Goal: Information Seeking & Learning: Learn about a topic

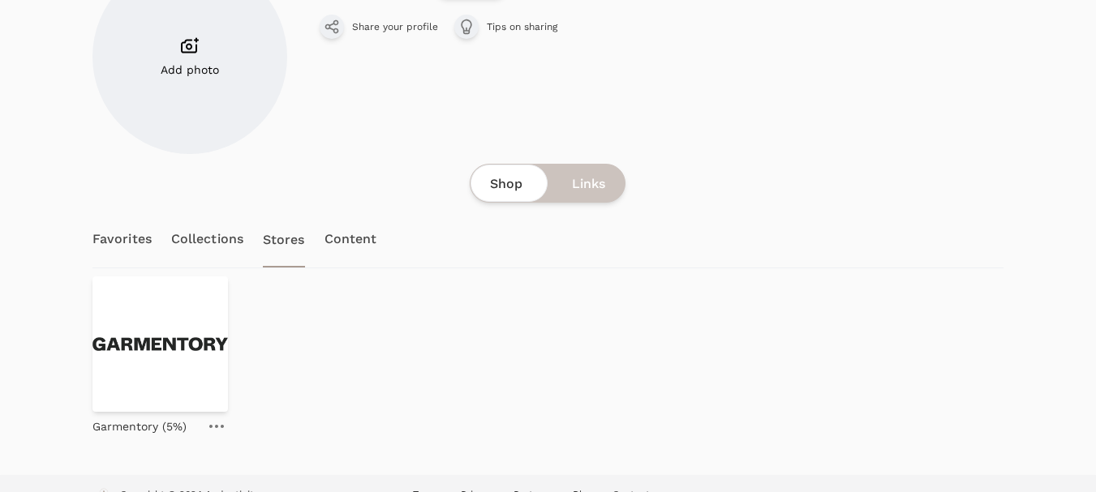
scroll to position [161, 0]
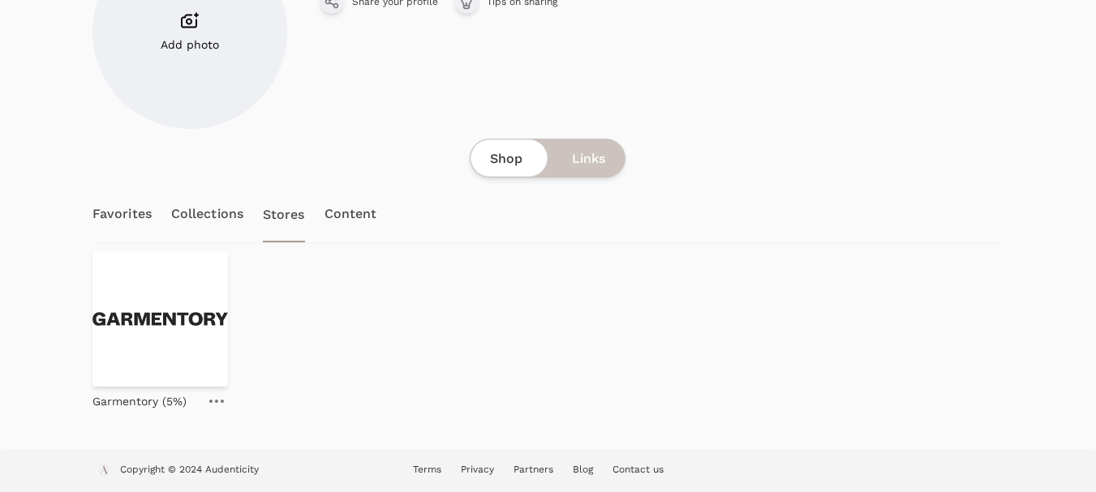
click at [215, 402] on icon at bounding box center [216, 401] width 15 height 3
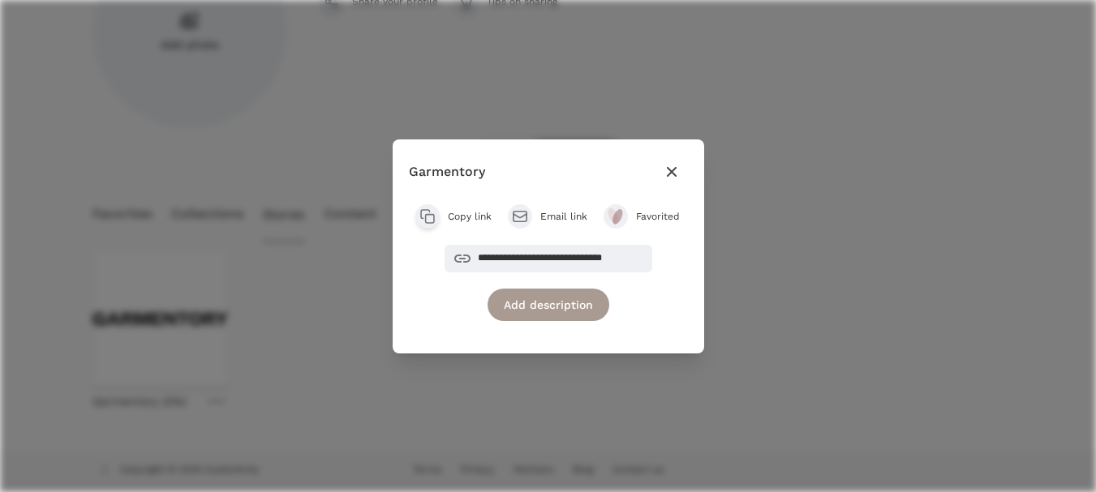
click at [475, 212] on span "Copy link" at bounding box center [470, 216] width 44 height 13
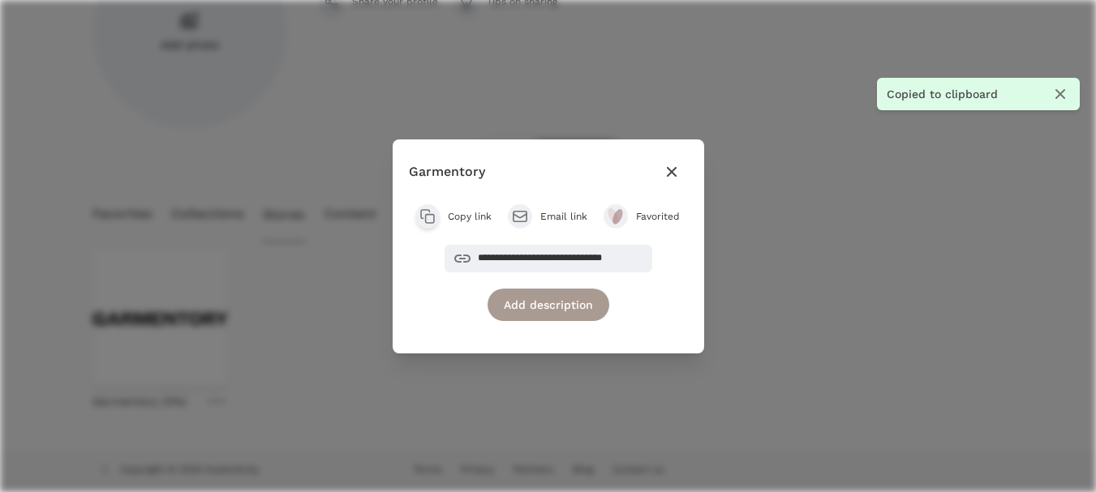
click at [671, 174] on icon "button" at bounding box center [671, 171] width 19 height 19
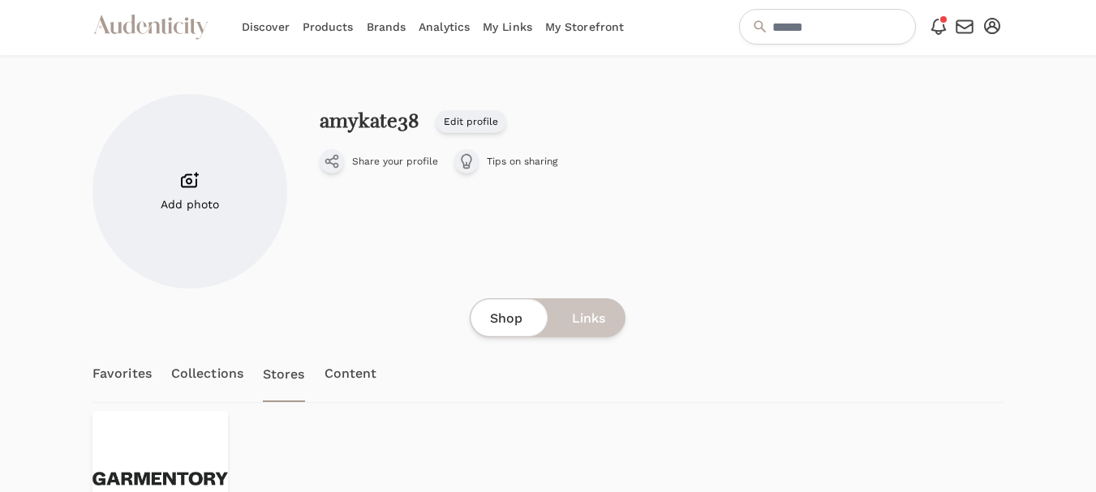
scroll to position [0, 0]
click at [390, 24] on link "Brands" at bounding box center [387, 28] width 40 height 57
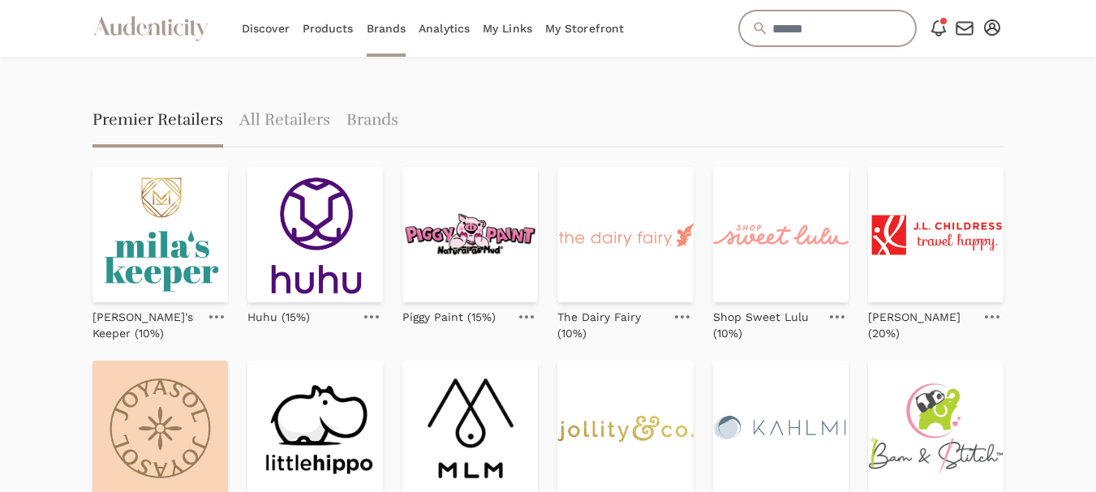
click at [755, 34] on input "text" at bounding box center [827, 29] width 177 height 36
type input "*"
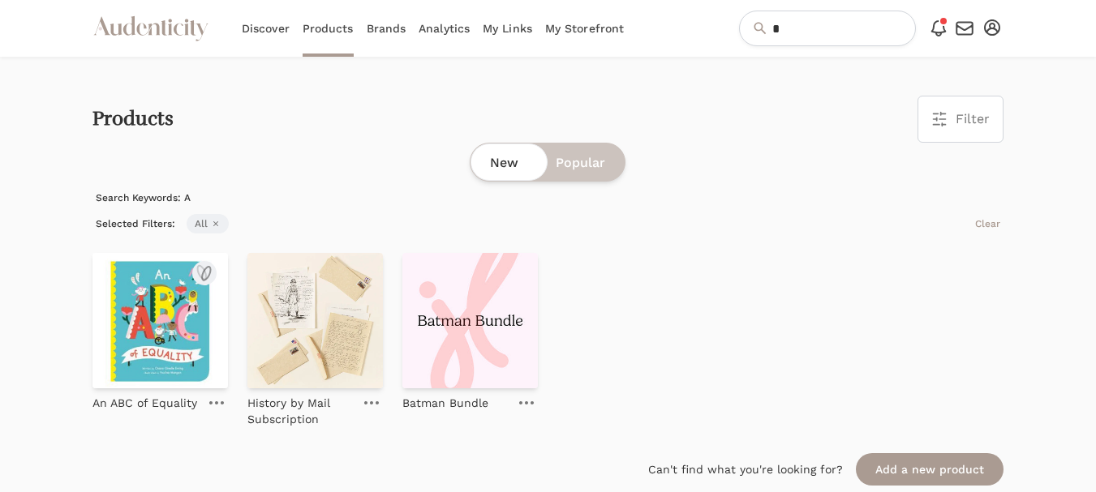
click at [168, 317] on img at bounding box center [159, 320] width 135 height 135
click at [384, 28] on link "Brands" at bounding box center [387, 28] width 40 height 57
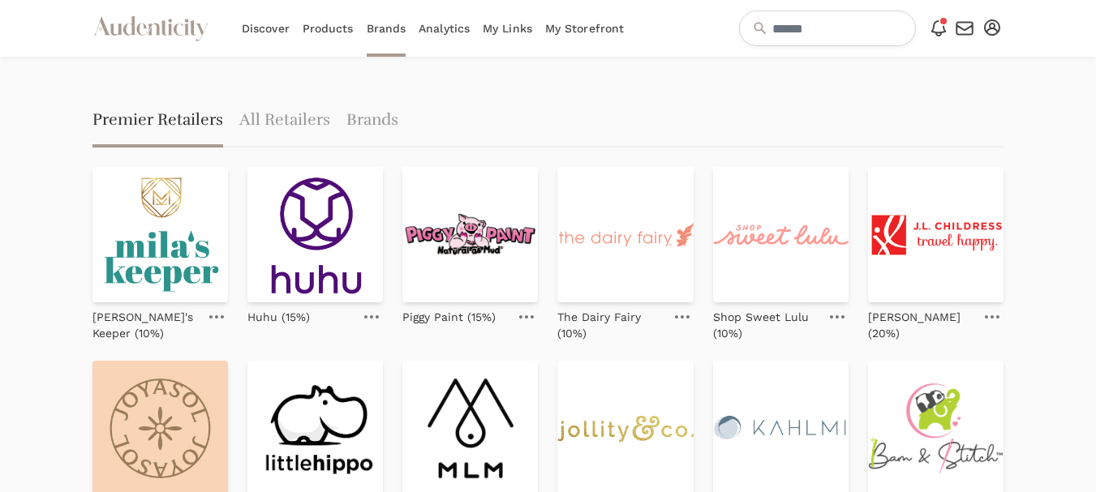
click at [523, 24] on link "My Links" at bounding box center [507, 28] width 49 height 57
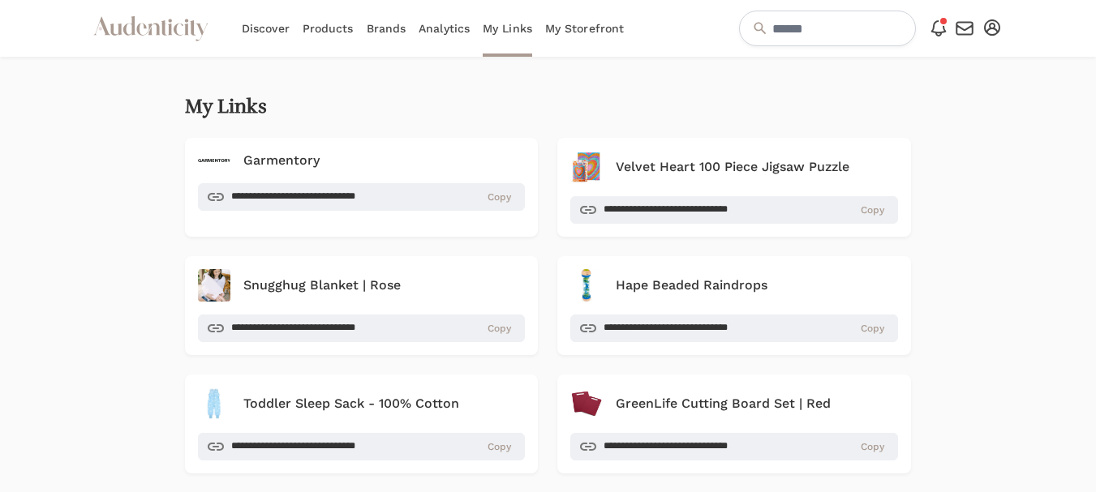
scroll to position [81, 0]
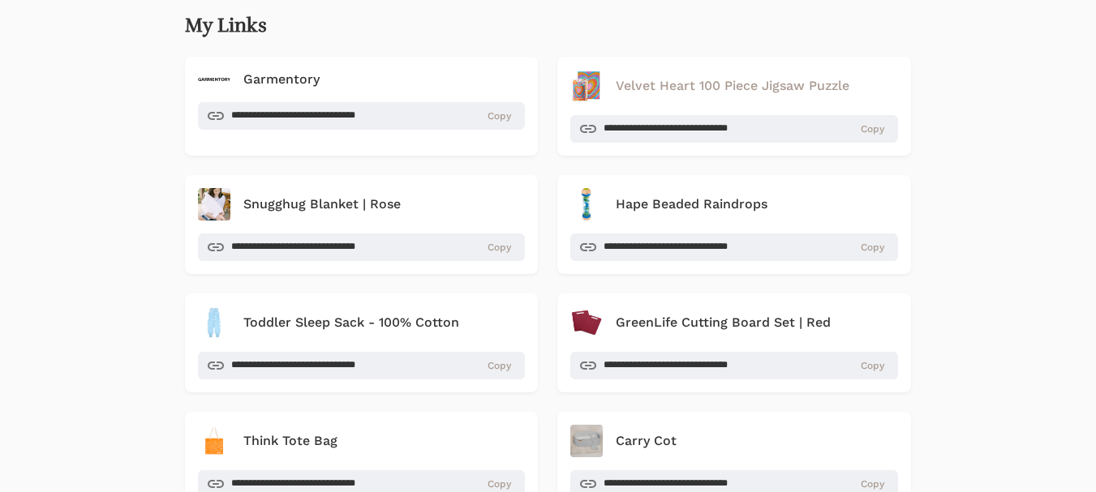
click at [665, 86] on h4 "Velvet Heart 100 Piece Jigsaw Puzzle" at bounding box center [733, 85] width 234 height 19
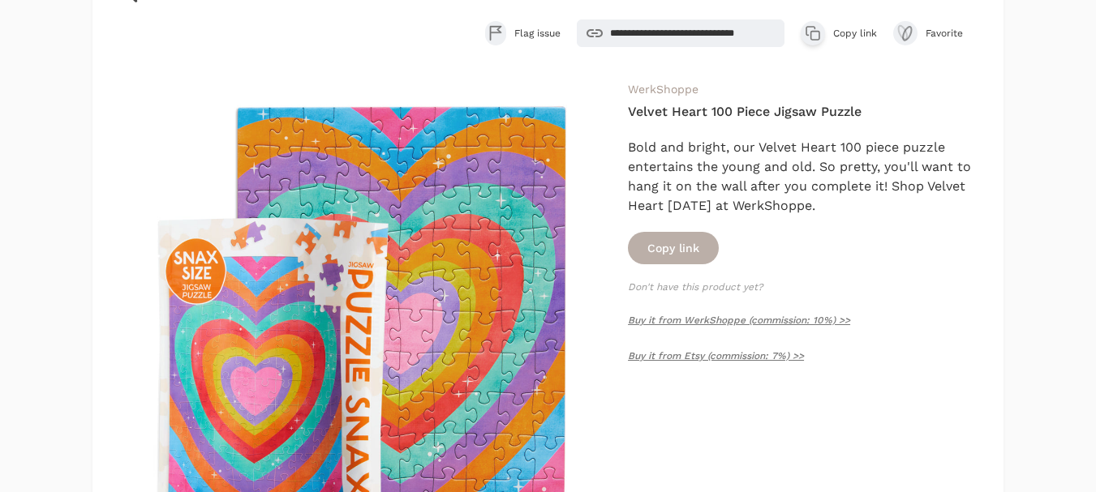
scroll to position [162, 0]
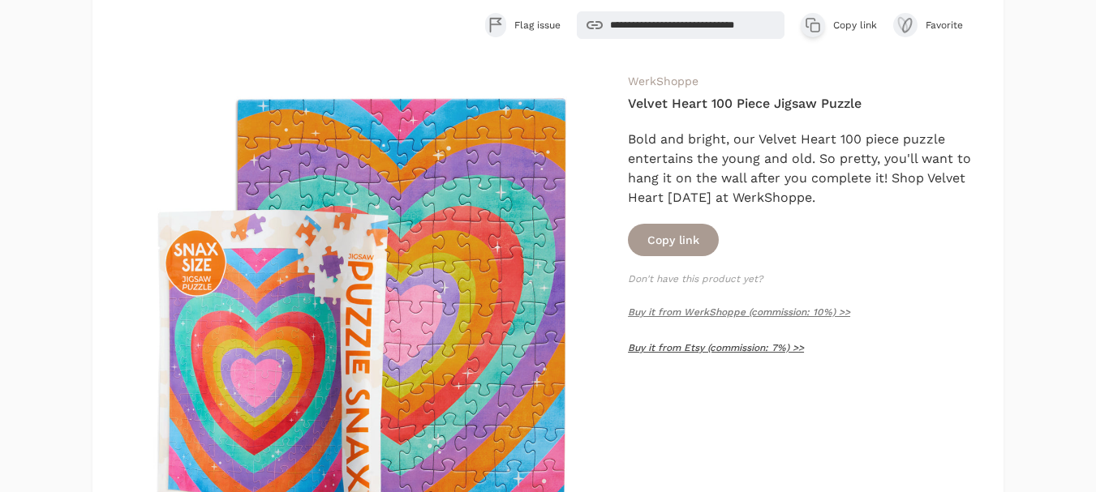
click at [661, 350] on link "Buy it from Etsy (commission: 7%) >>" at bounding box center [716, 347] width 176 height 11
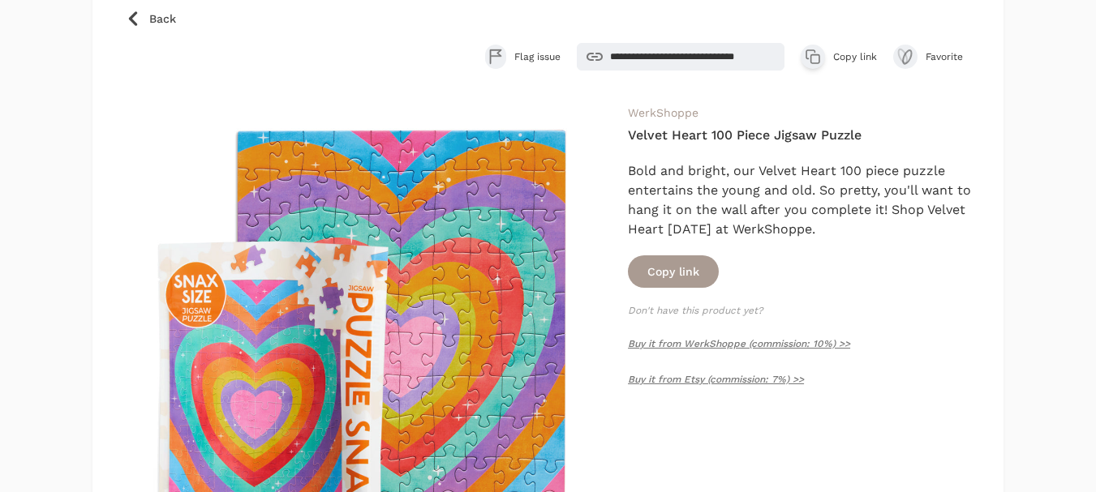
scroll to position [81, 0]
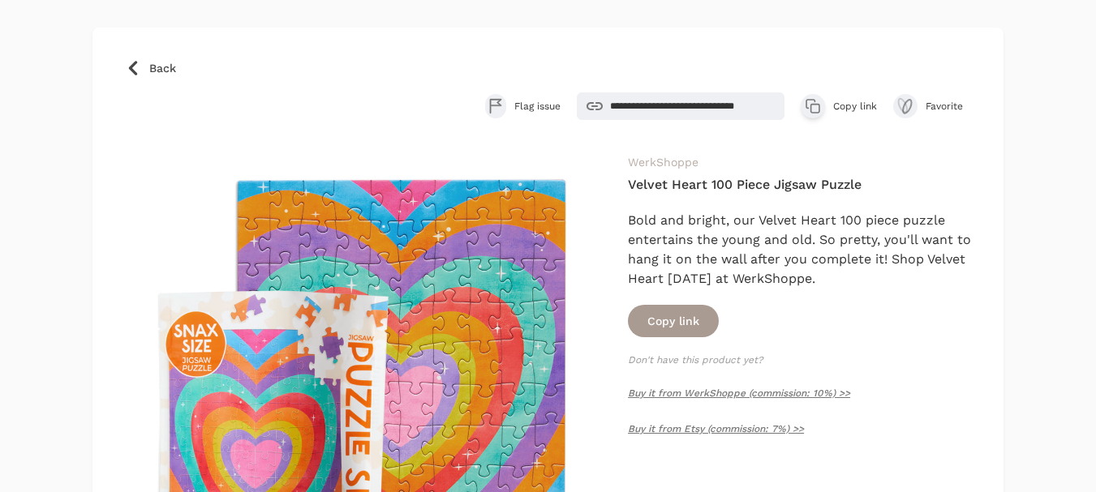
click at [669, 164] on link "WerkShoppe" at bounding box center [663, 162] width 71 height 13
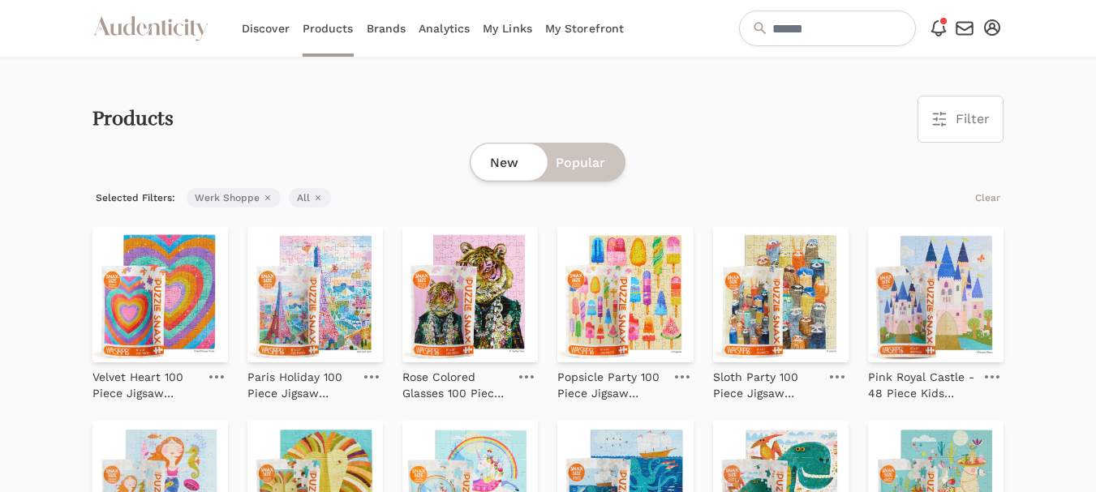
click at [382, 32] on link "Brands" at bounding box center [387, 28] width 40 height 57
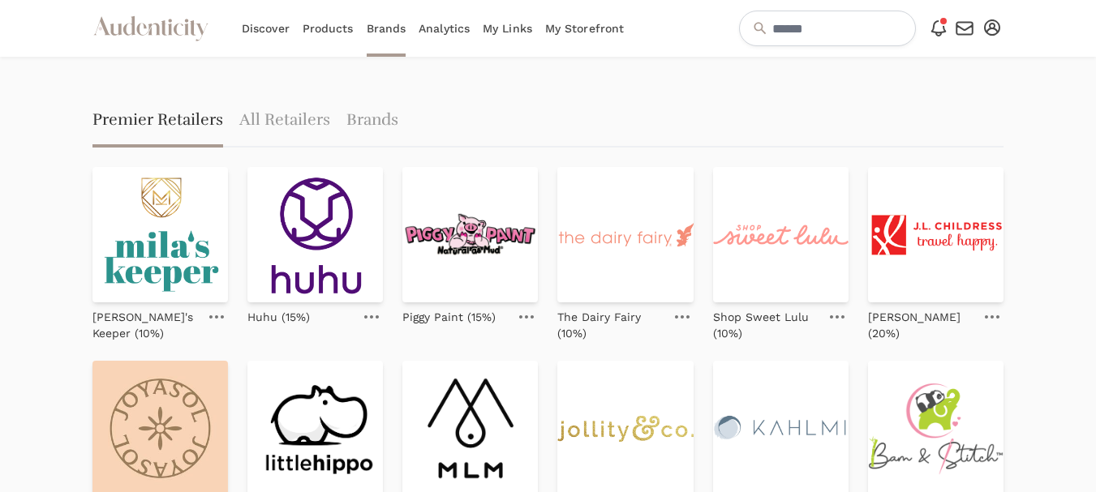
click at [518, 26] on link "My Links" at bounding box center [507, 28] width 49 height 57
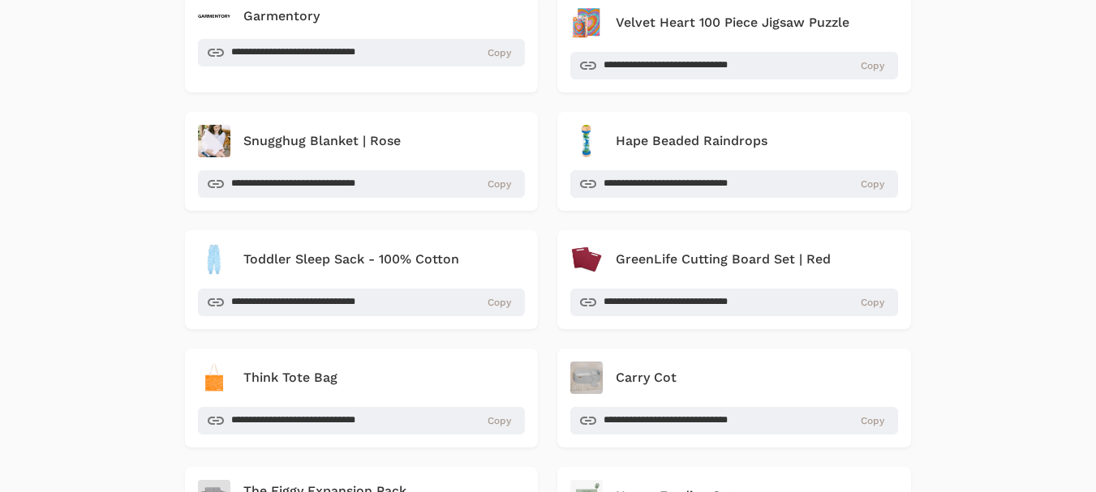
scroll to position [162, 0]
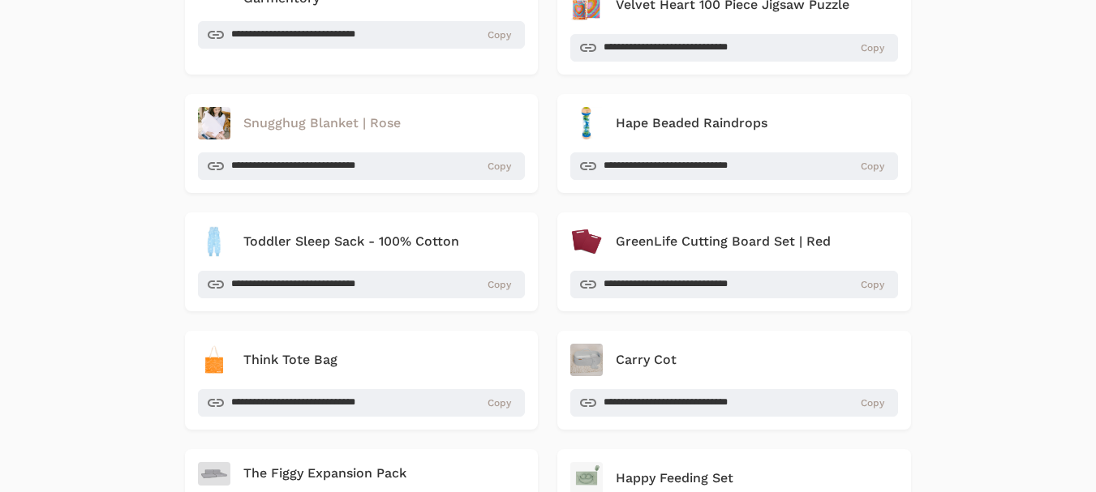
click at [324, 125] on h4 "Snugghug Blanket | Rose" at bounding box center [321, 123] width 157 height 19
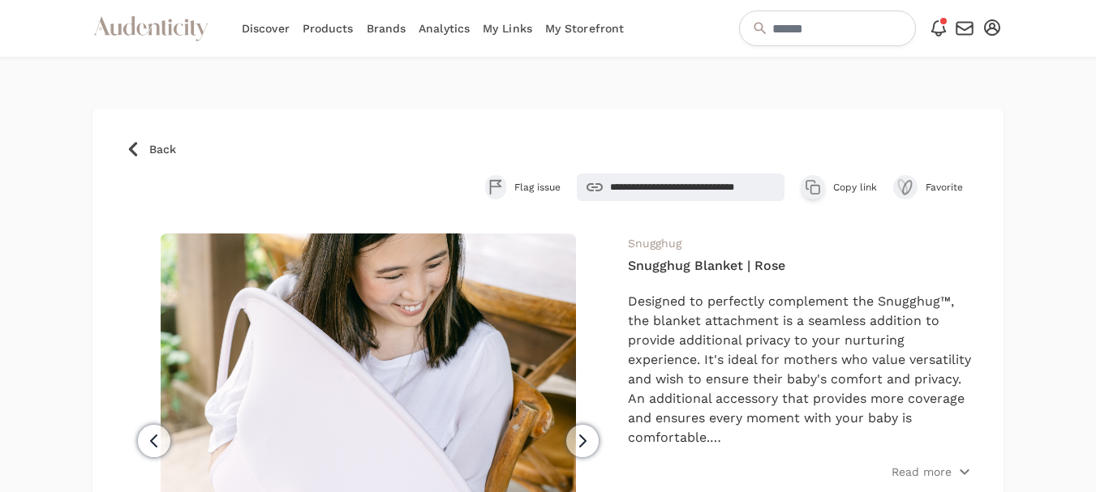
click at [153, 146] on span "Back" at bounding box center [162, 149] width 27 height 16
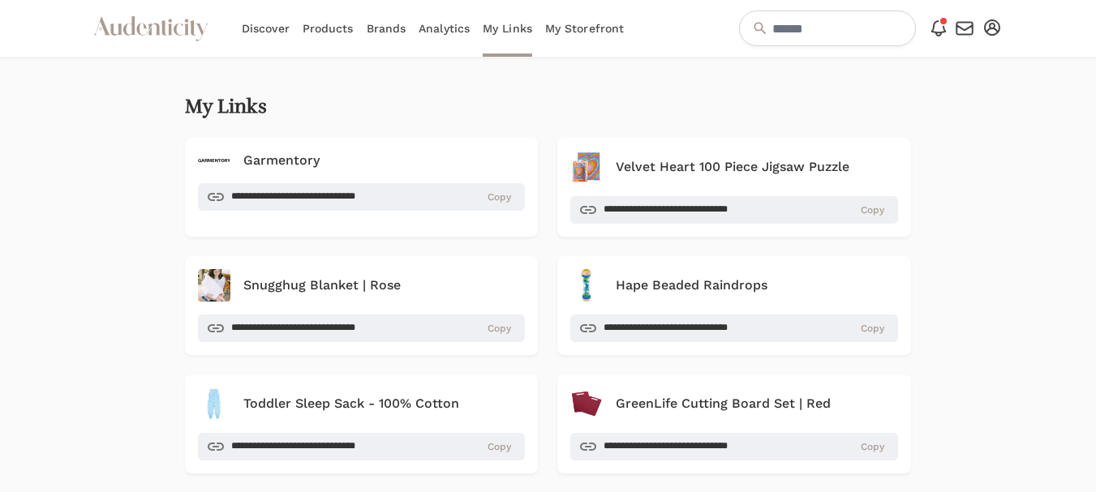
click at [443, 31] on link "Analytics" at bounding box center [444, 28] width 51 height 57
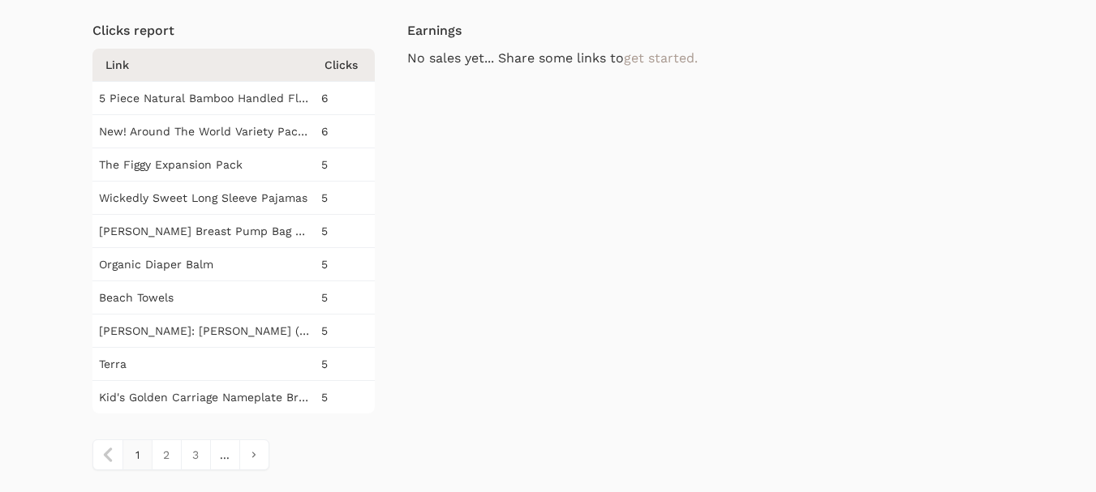
scroll to position [162, 0]
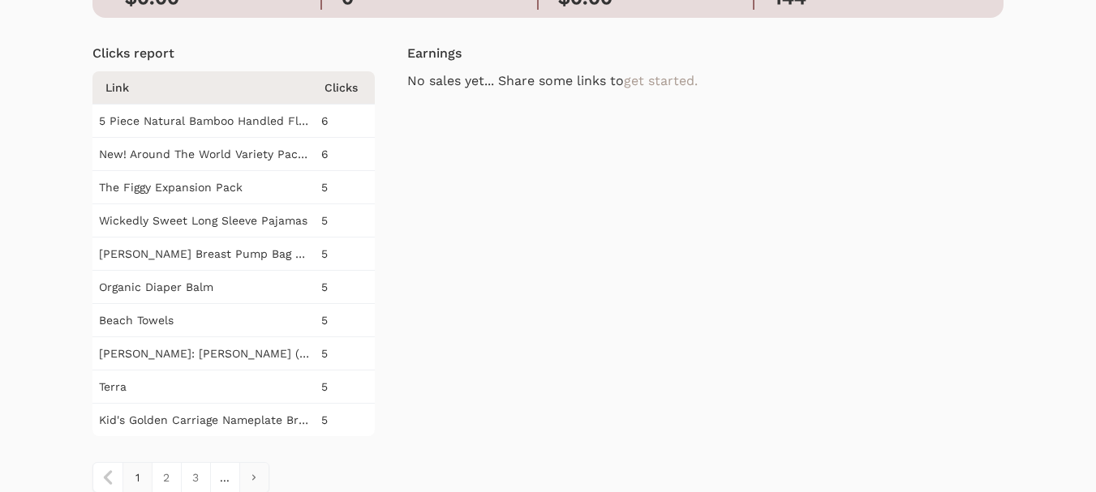
click at [248, 482] on link "pagination" at bounding box center [253, 477] width 29 height 29
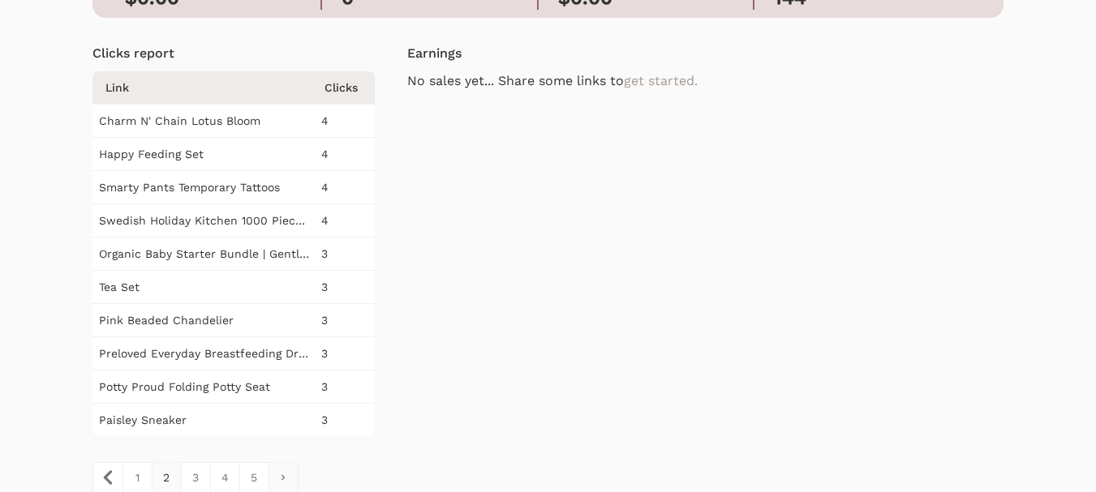
click at [282, 476] on icon "pagination" at bounding box center [283, 478] width 5 height 6
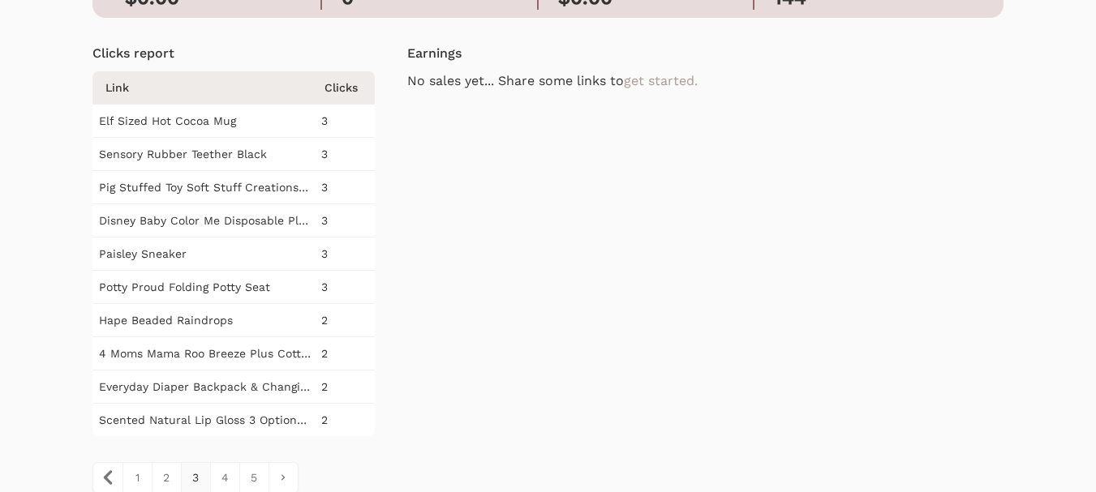
click at [282, 476] on icon "pagination" at bounding box center [283, 478] width 5 height 6
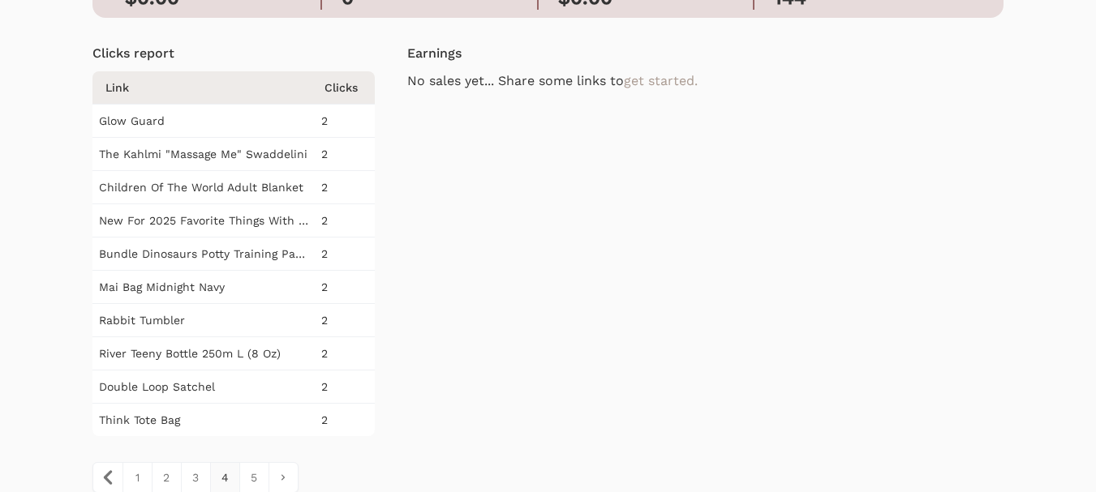
click at [282, 476] on icon "pagination" at bounding box center [283, 478] width 5 height 6
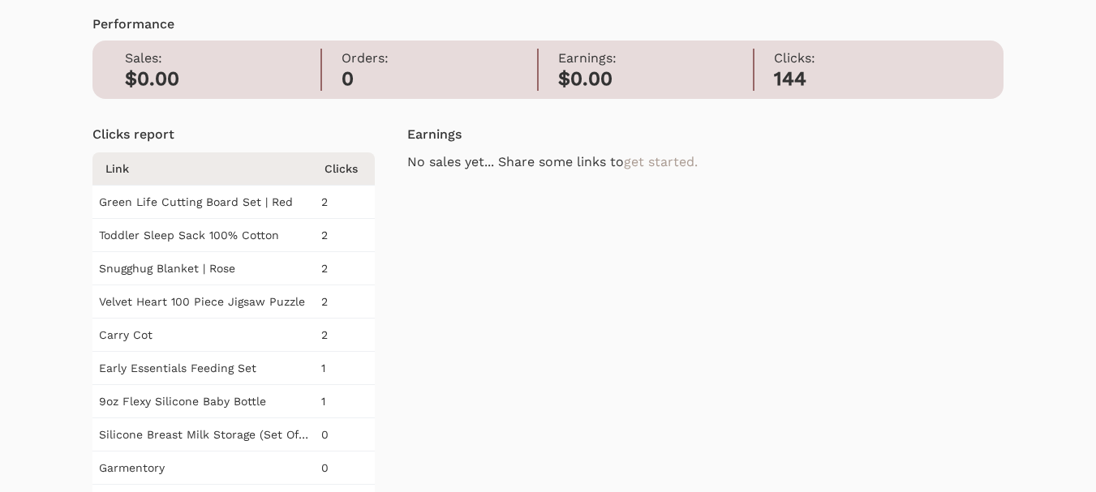
scroll to position [0, 0]
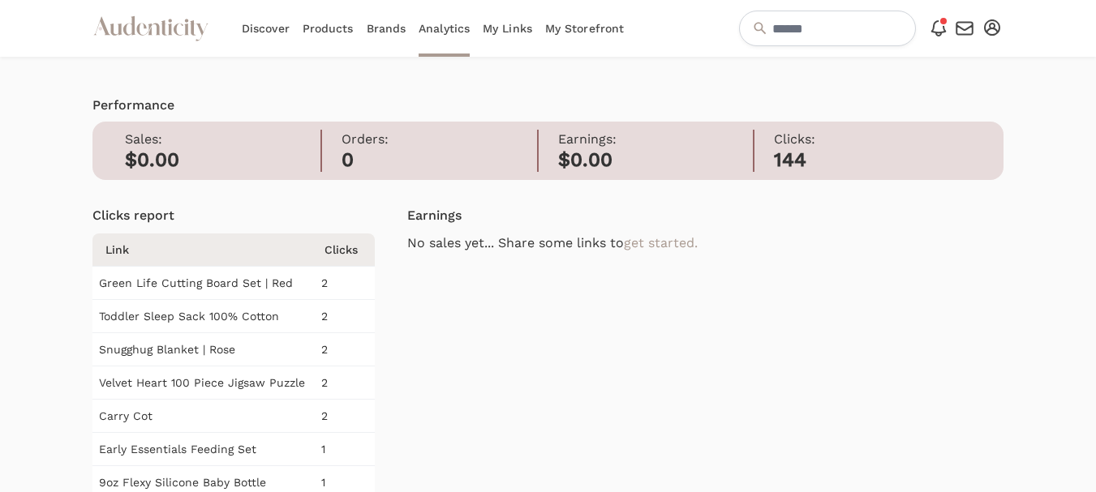
click at [320, 27] on link "Products" at bounding box center [328, 28] width 51 height 57
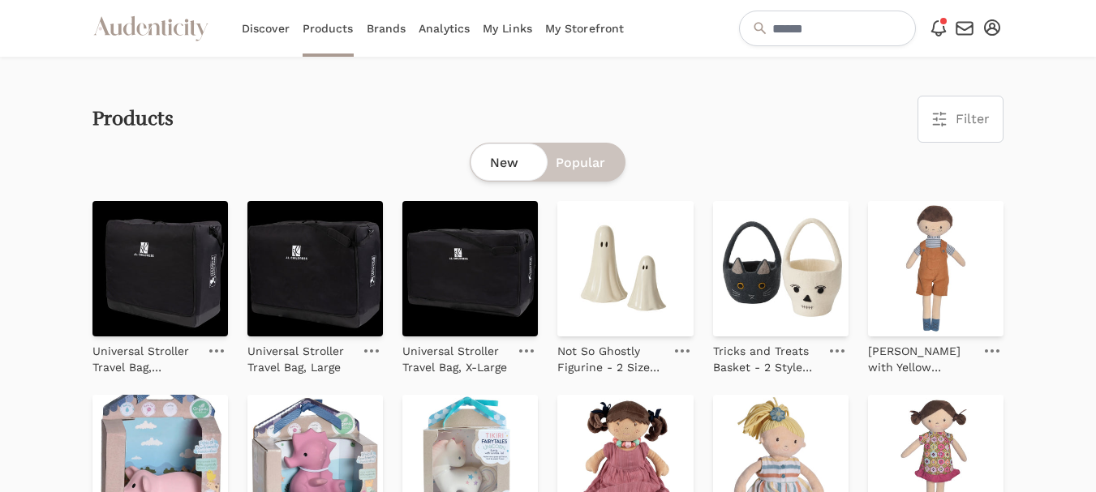
click at [513, 28] on link "My Links" at bounding box center [507, 28] width 49 height 57
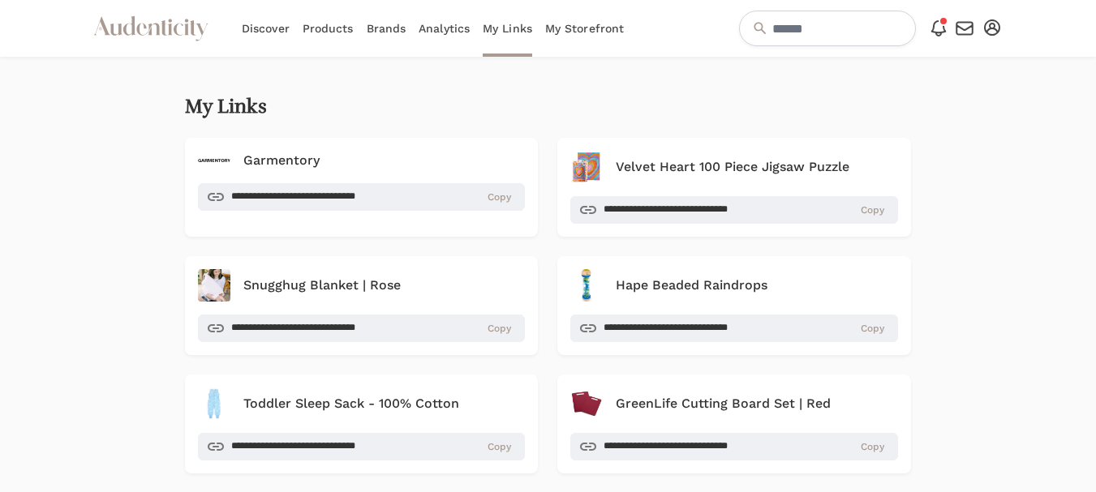
click at [578, 32] on link "My Storefront" at bounding box center [584, 28] width 79 height 57
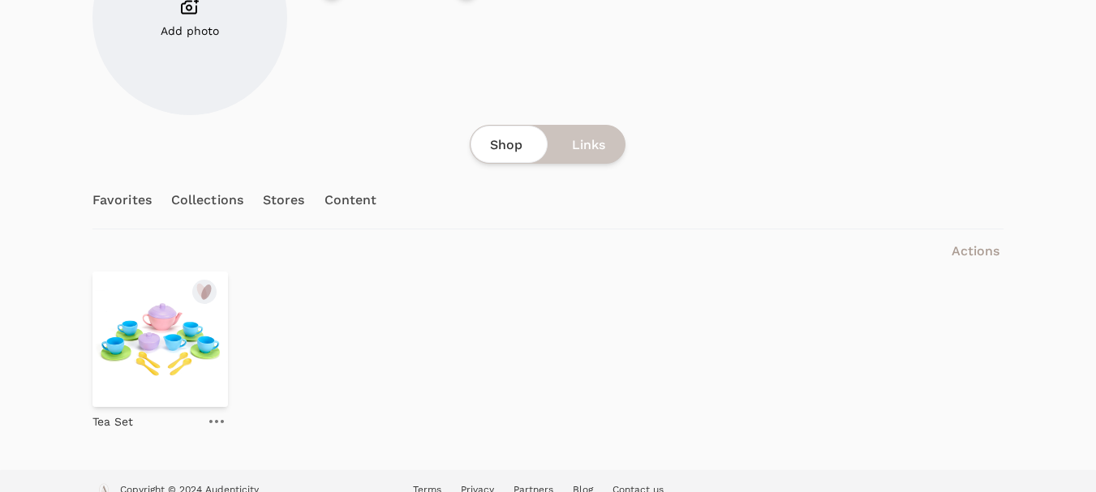
scroll to position [196, 0]
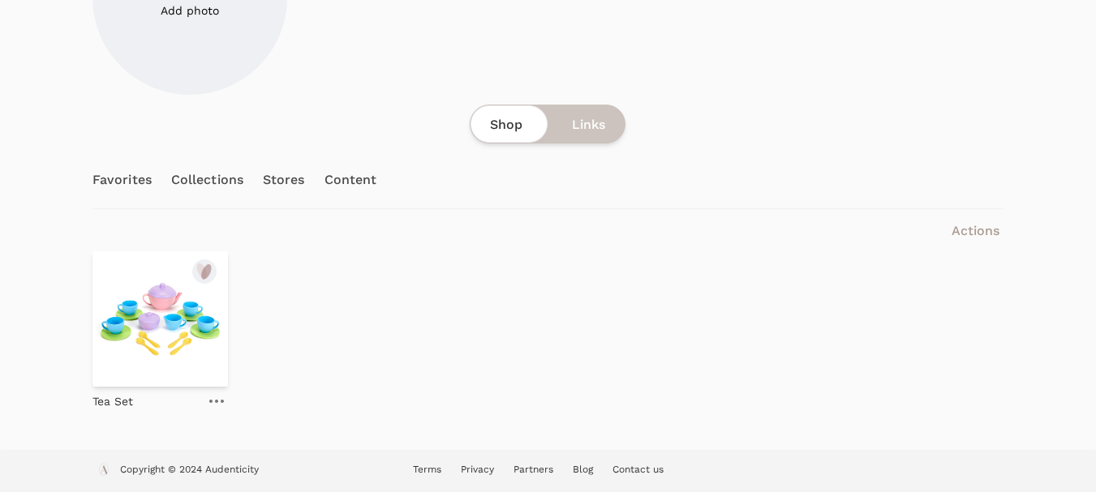
click at [362, 182] on link "Content" at bounding box center [351, 180] width 53 height 57
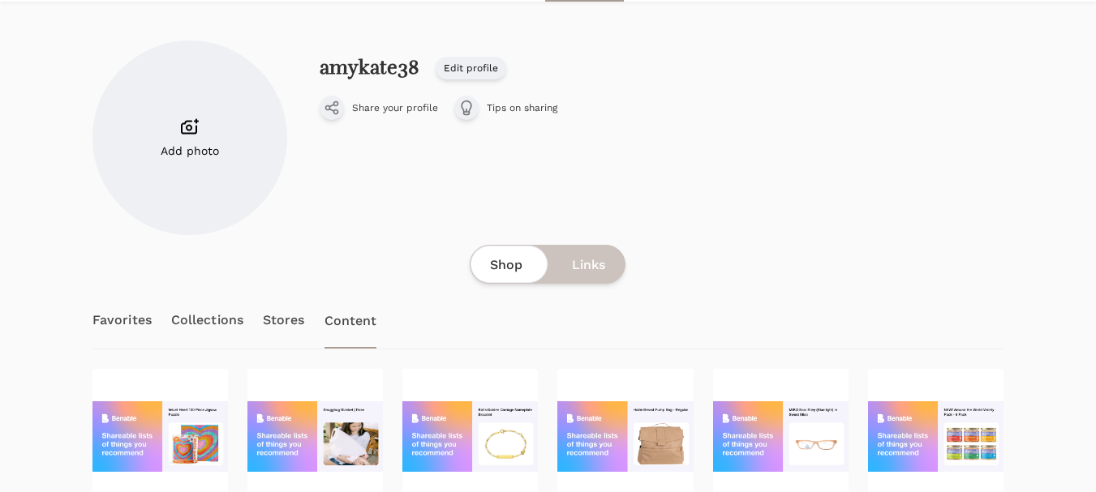
scroll to position [81, 0]
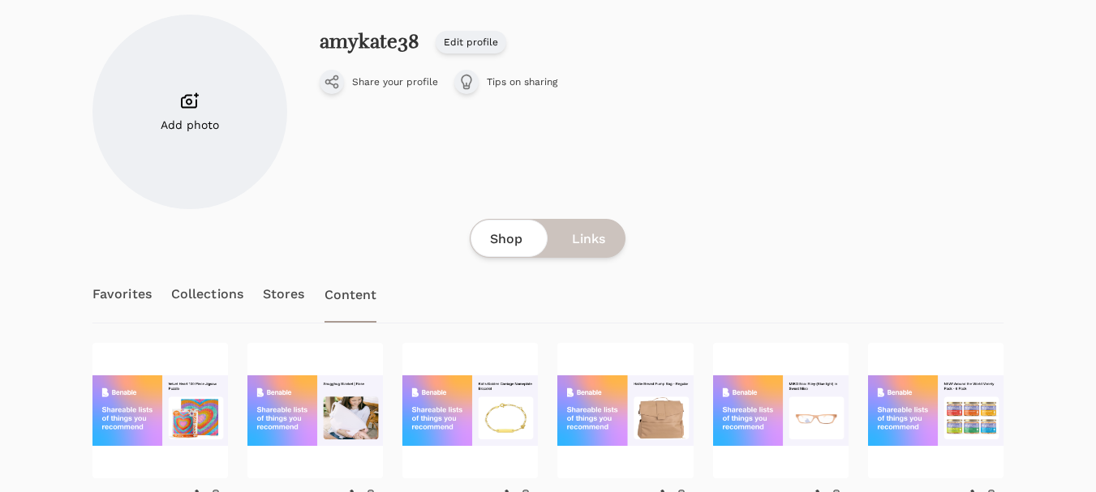
click at [388, 83] on span "Share your profile" at bounding box center [395, 81] width 86 height 13
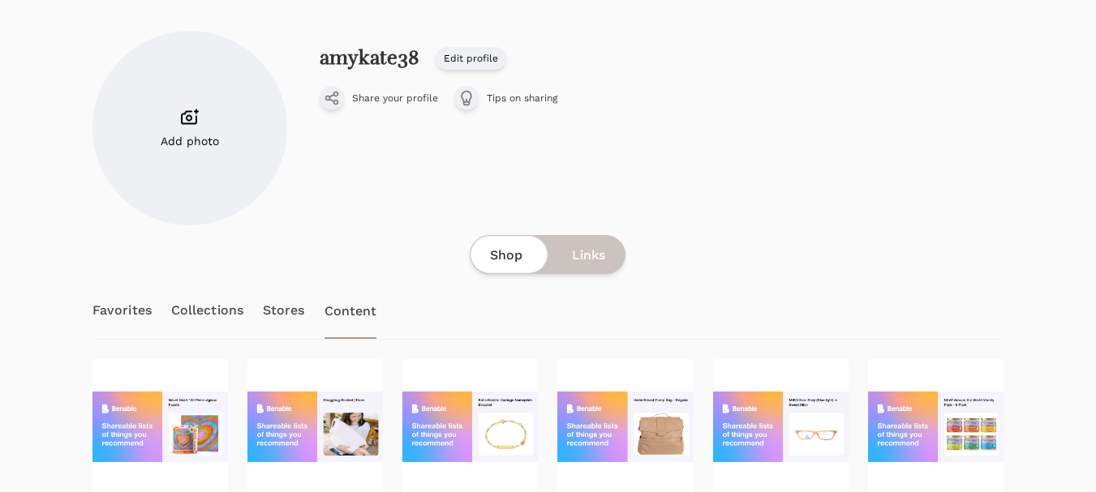
scroll to position [0, 0]
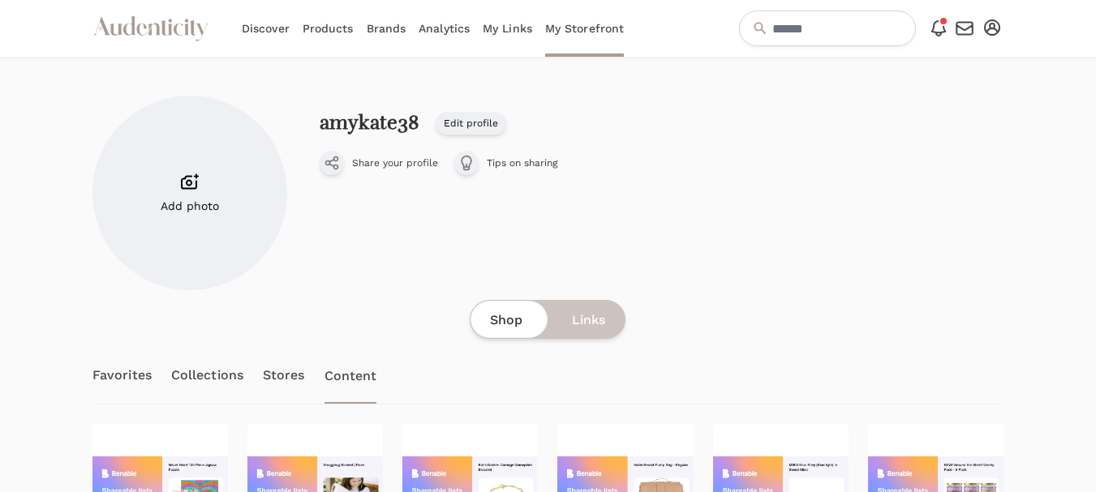
click at [187, 187] on icon at bounding box center [189, 181] width 19 height 19
click at [0, 0] on input "Add photo" at bounding box center [0, 0] width 0 height 0
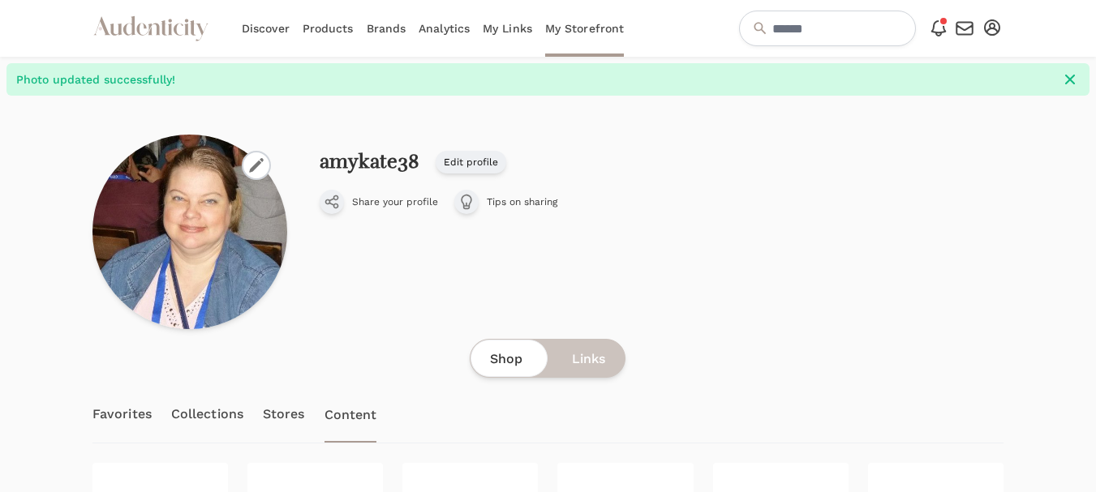
click at [941, 27] on icon at bounding box center [938, 28] width 19 height 19
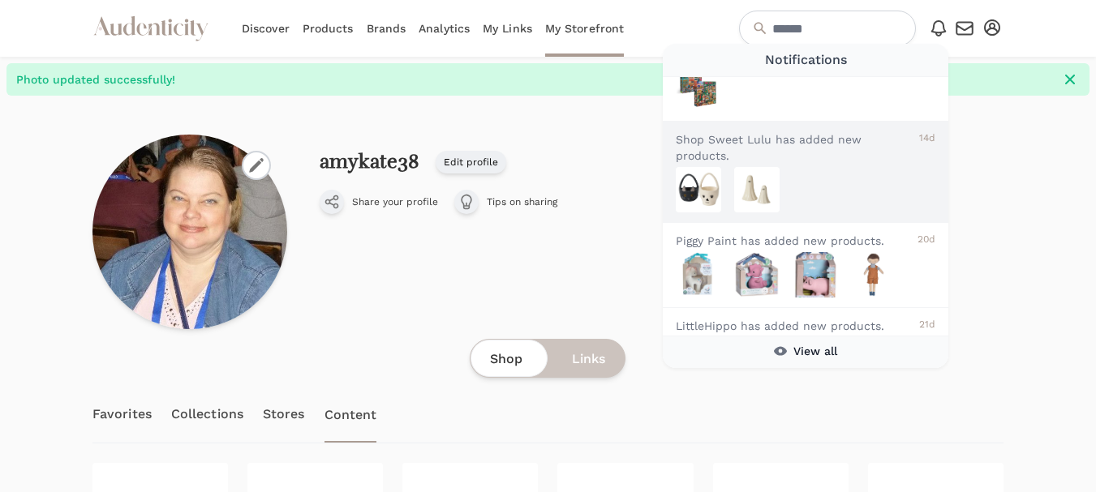
scroll to position [219, 0]
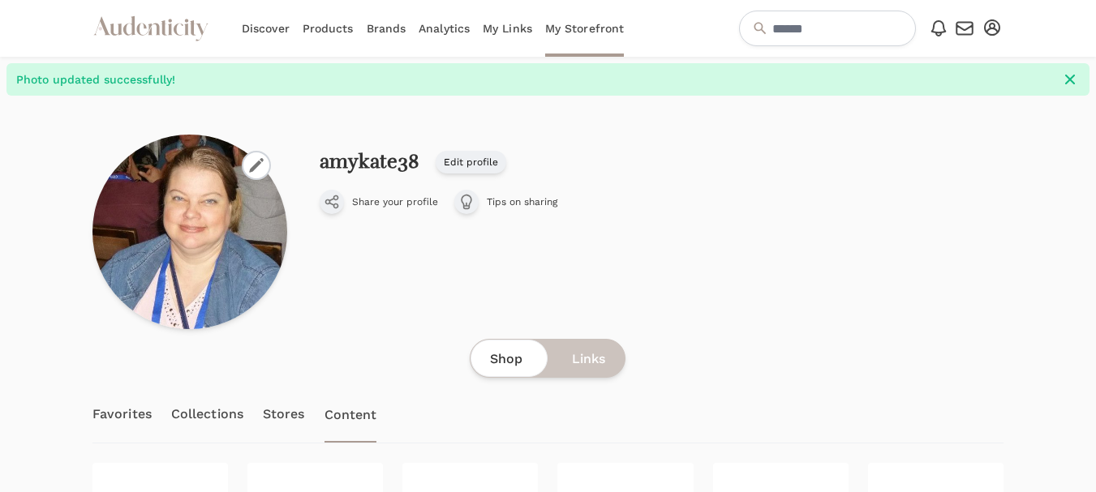
scroll to position [81, 0]
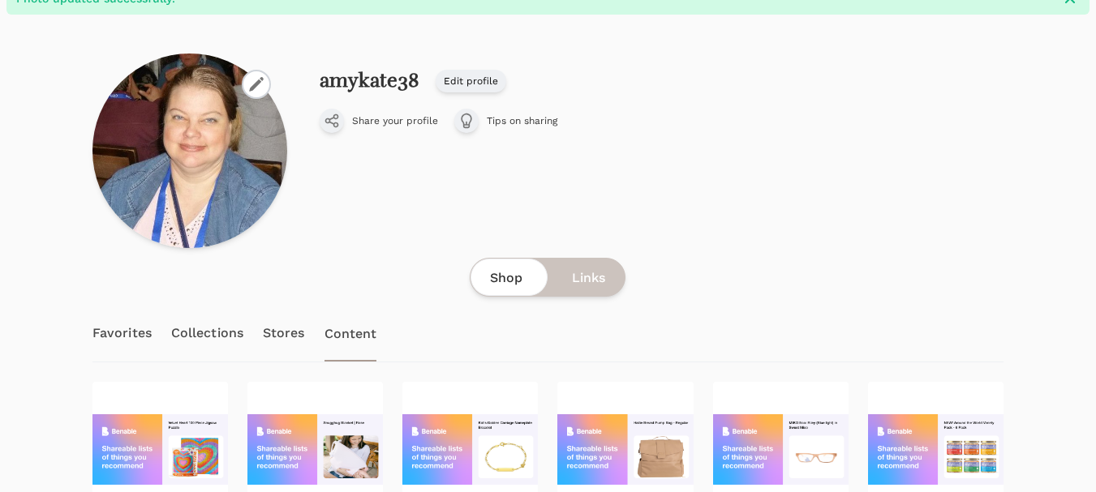
click at [278, 337] on link "Stores" at bounding box center [284, 333] width 42 height 57
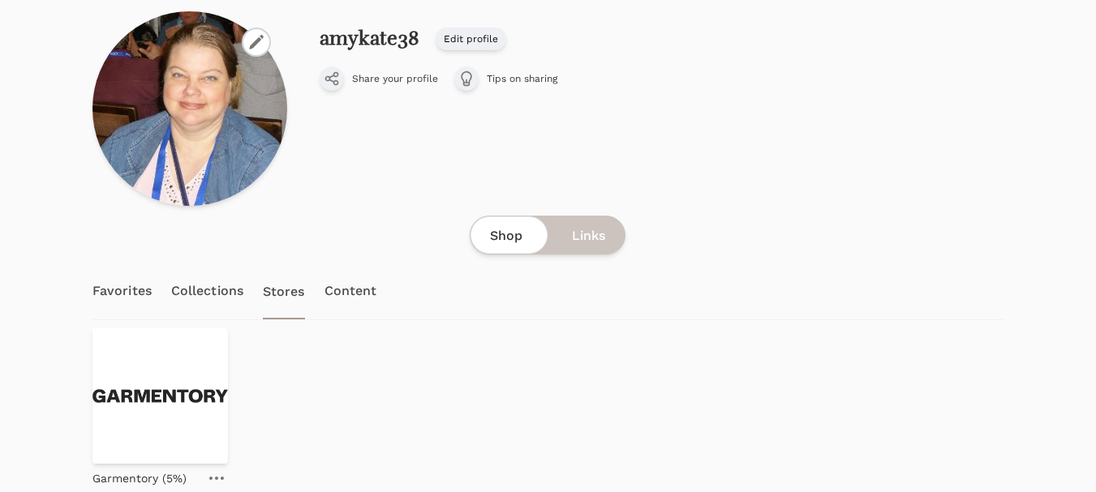
scroll to position [200, 0]
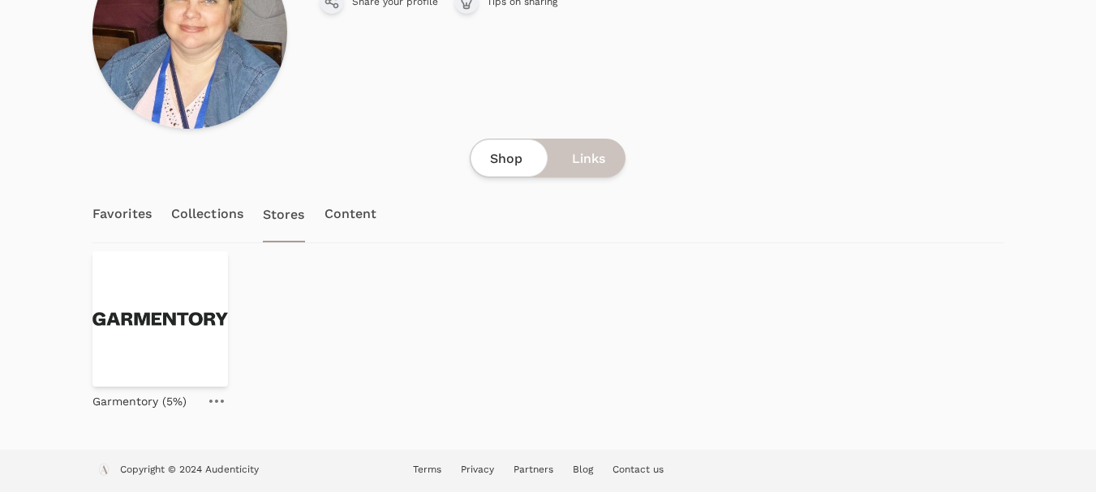
click at [217, 398] on link at bounding box center [216, 401] width 23 height 19
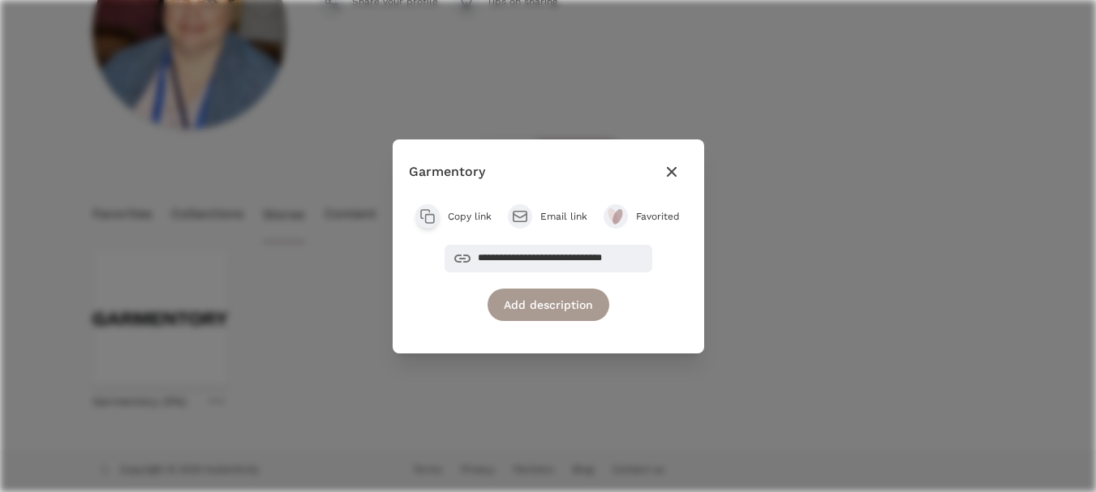
click at [673, 175] on icon "button" at bounding box center [671, 171] width 19 height 19
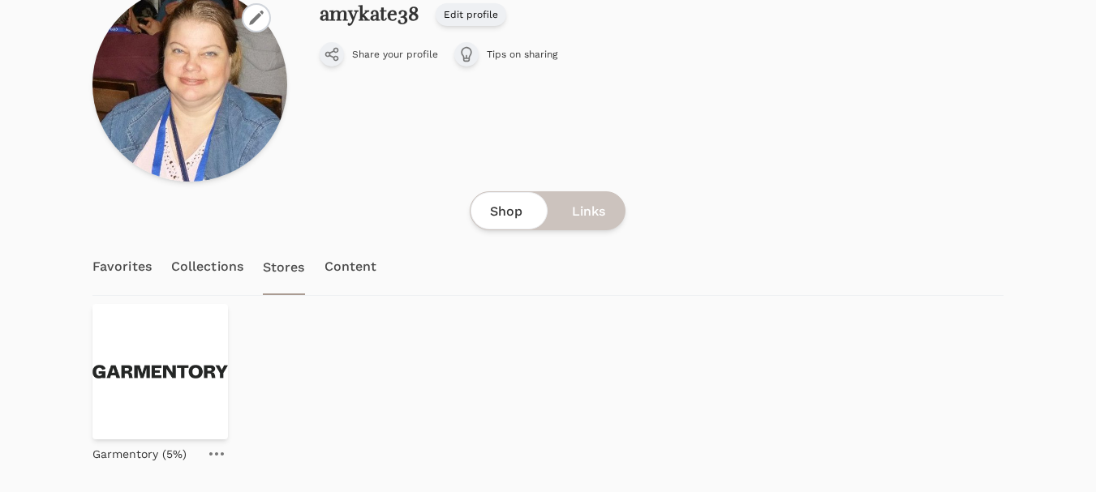
scroll to position [119, 0]
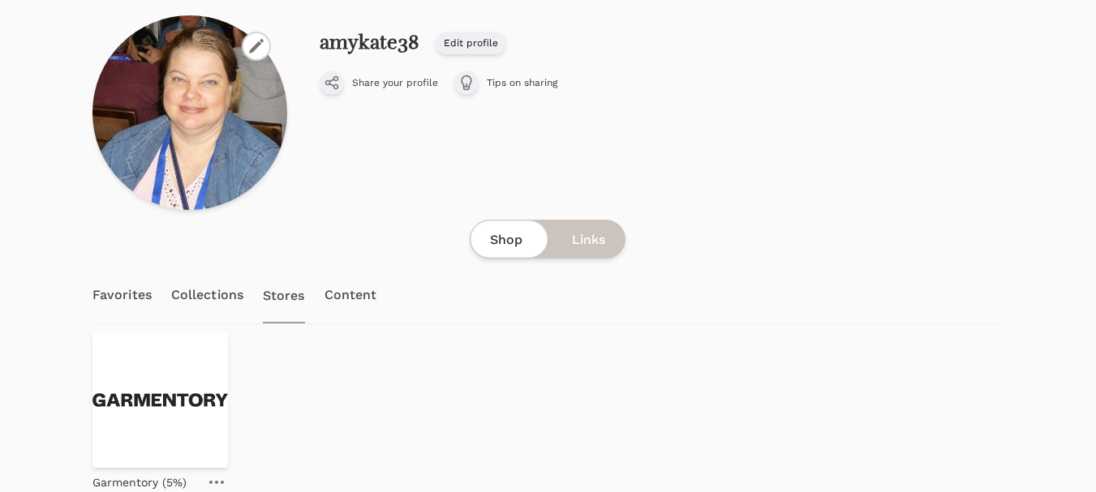
click at [222, 290] on link "Collections" at bounding box center [207, 295] width 72 height 57
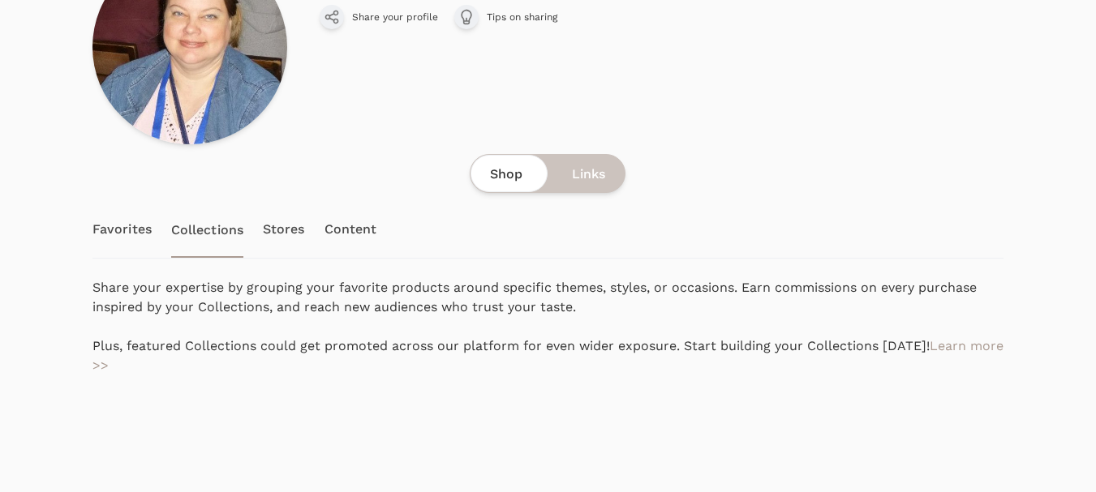
scroll to position [162, 0]
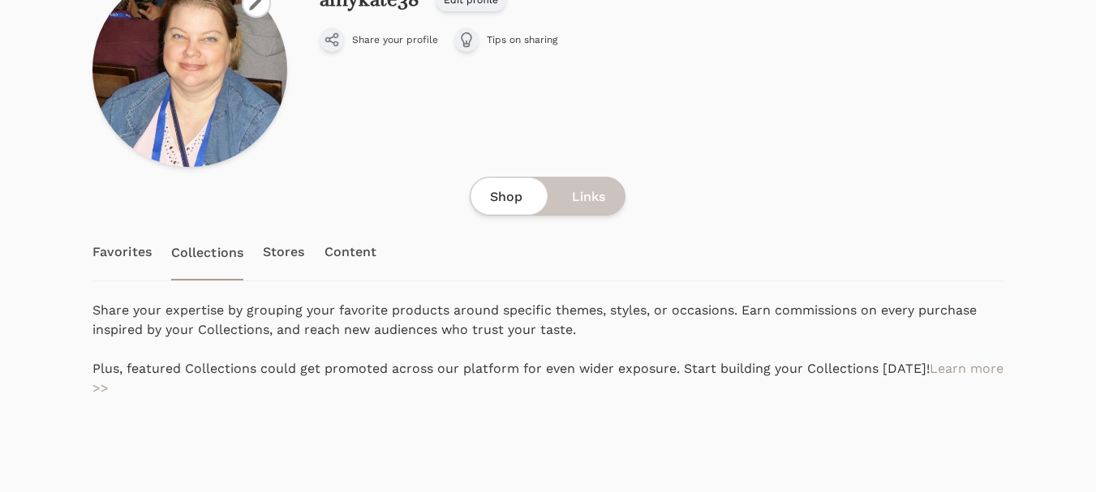
click at [131, 254] on link "Favorites" at bounding box center [121, 252] width 59 height 57
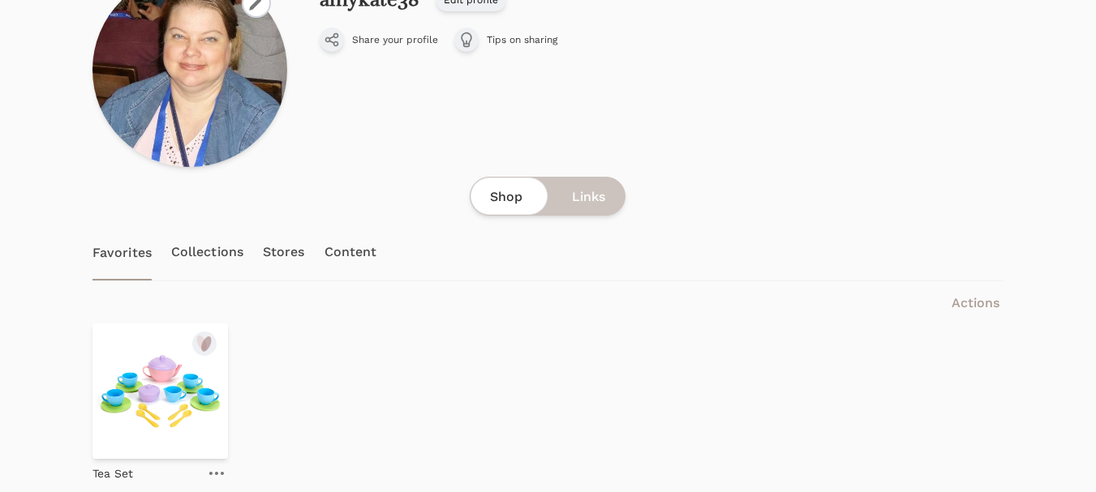
scroll to position [234, 0]
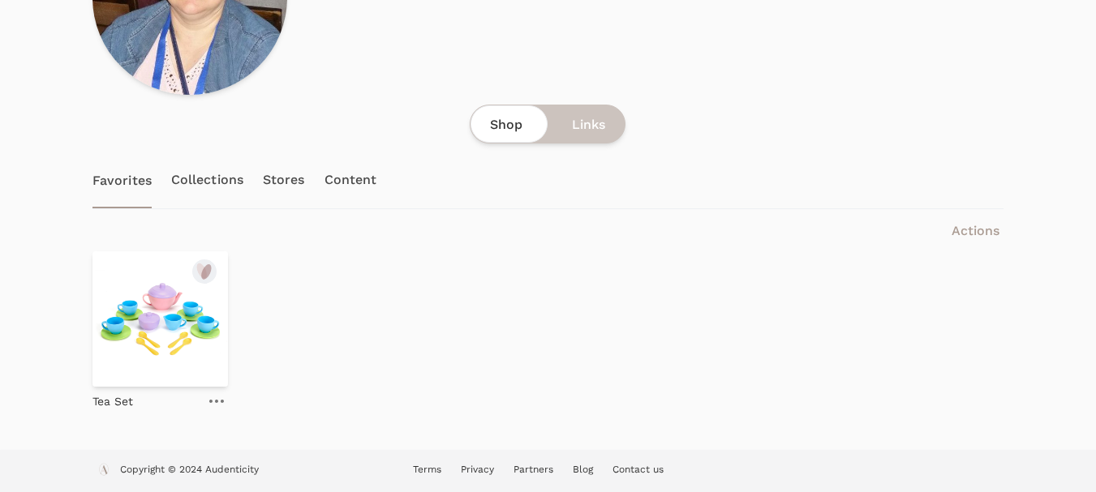
click at [212, 397] on link at bounding box center [216, 401] width 23 height 19
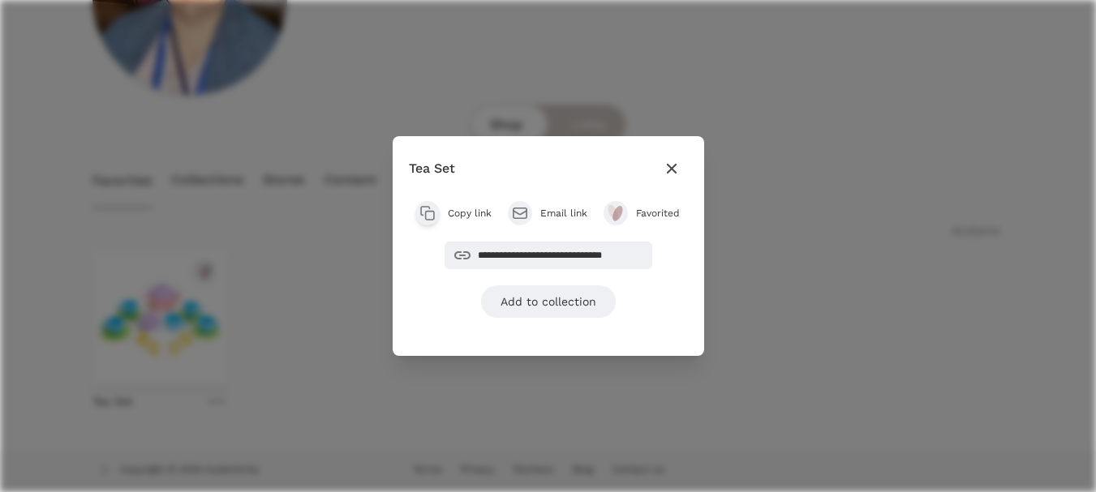
click at [668, 170] on icon "button" at bounding box center [671, 168] width 19 height 19
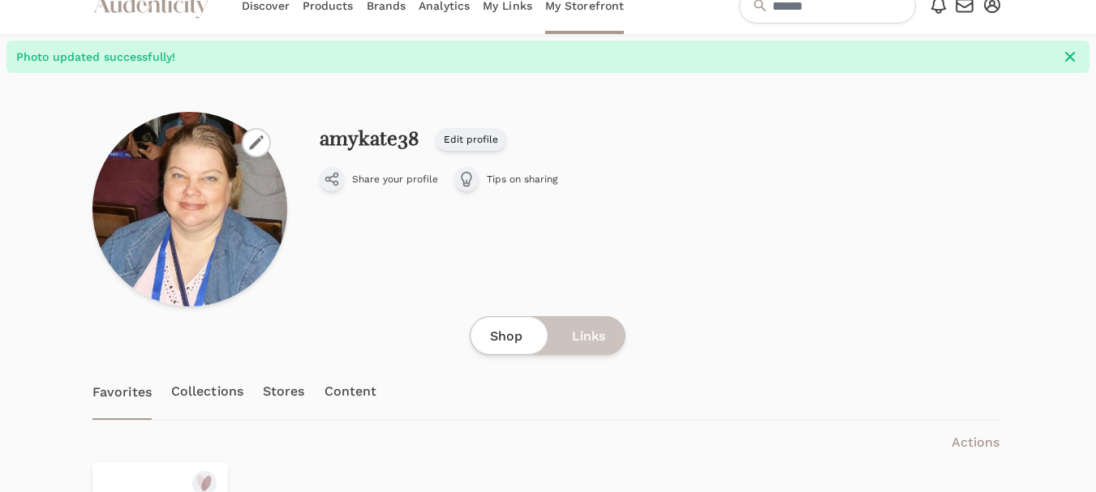
scroll to position [0, 0]
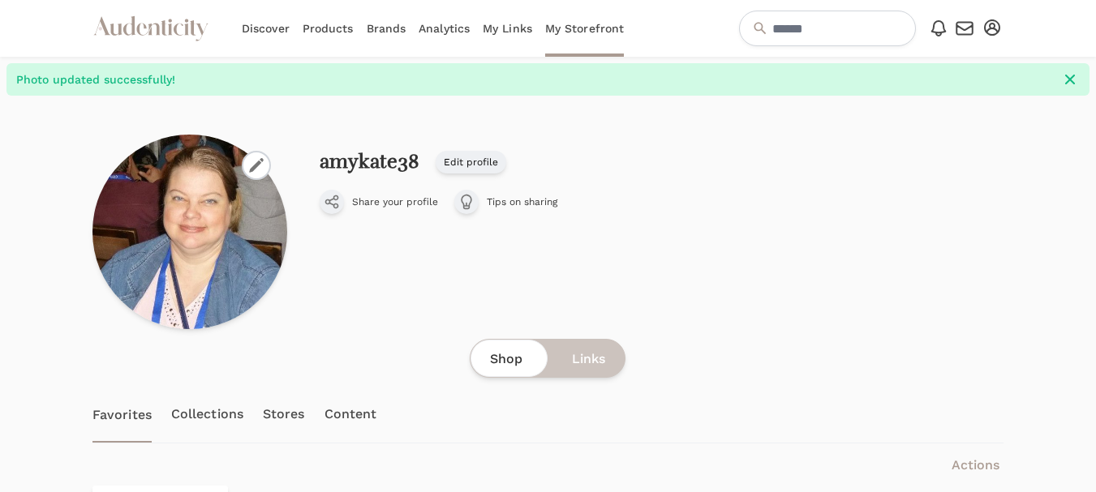
click at [467, 203] on icon at bounding box center [466, 202] width 16 height 16
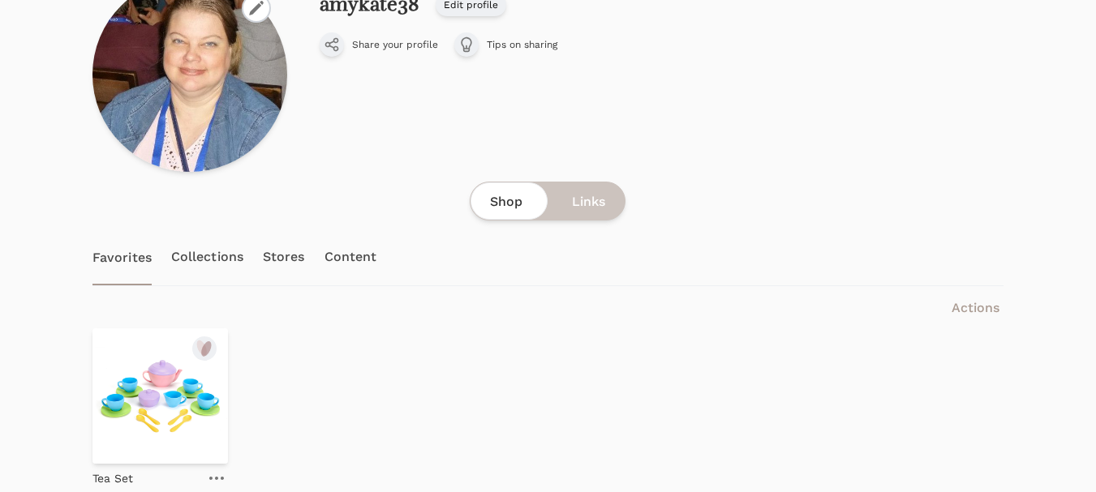
scroll to position [114, 0]
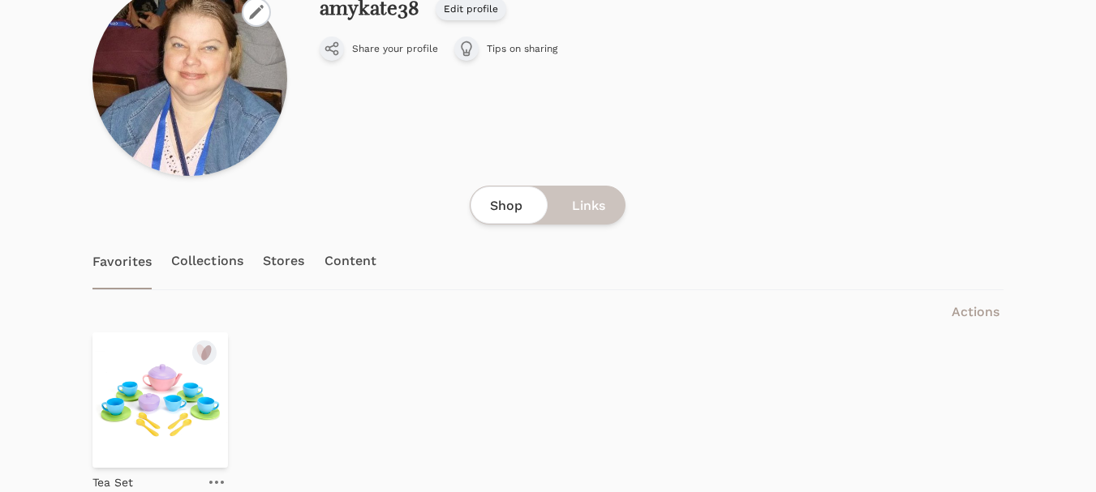
click at [359, 261] on link "Content" at bounding box center [351, 261] width 53 height 57
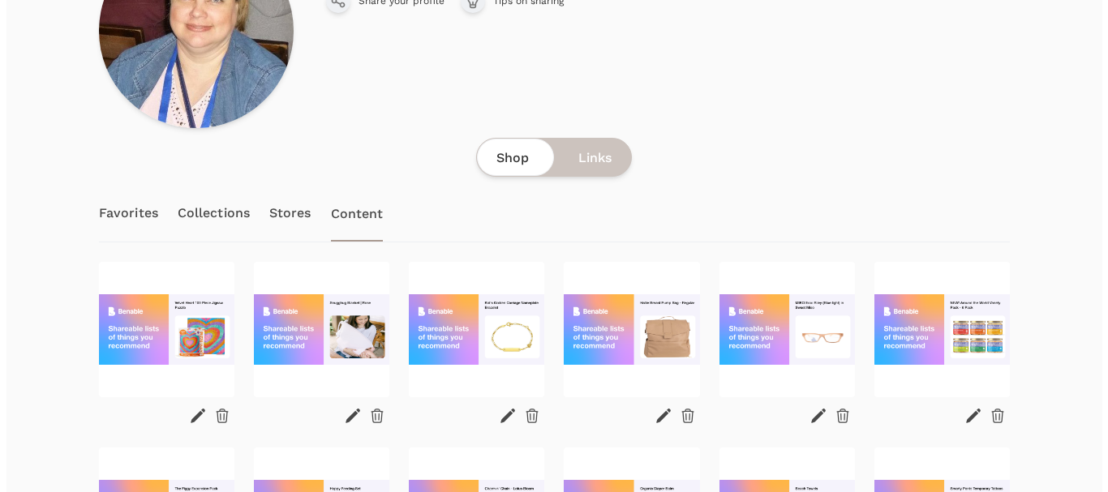
scroll to position [243, 0]
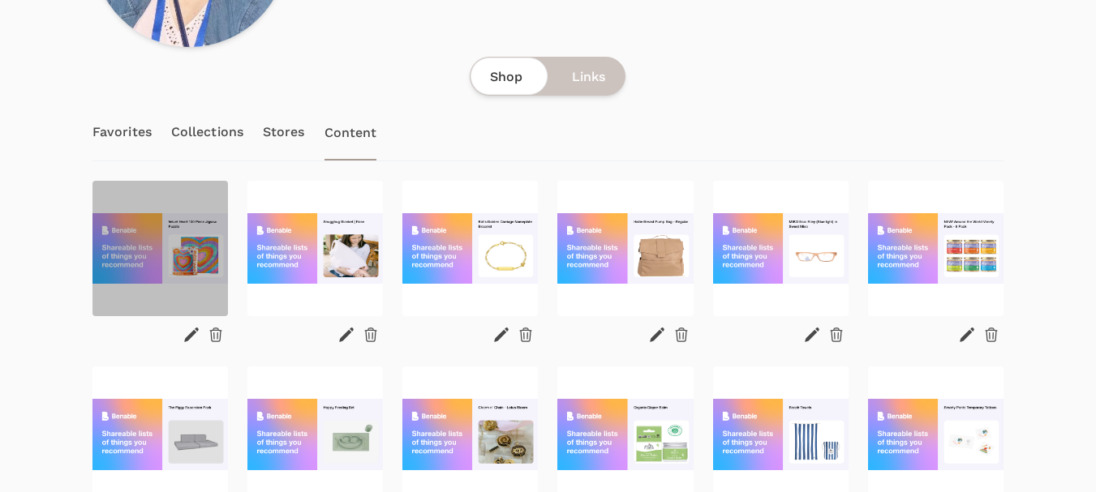
click at [170, 243] on img at bounding box center [159, 248] width 135 height 135
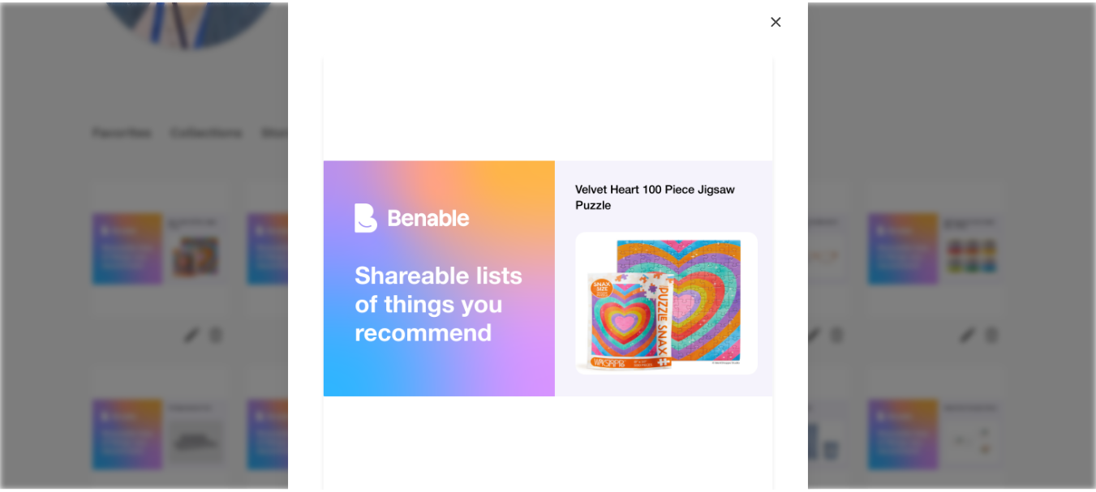
scroll to position [30, 0]
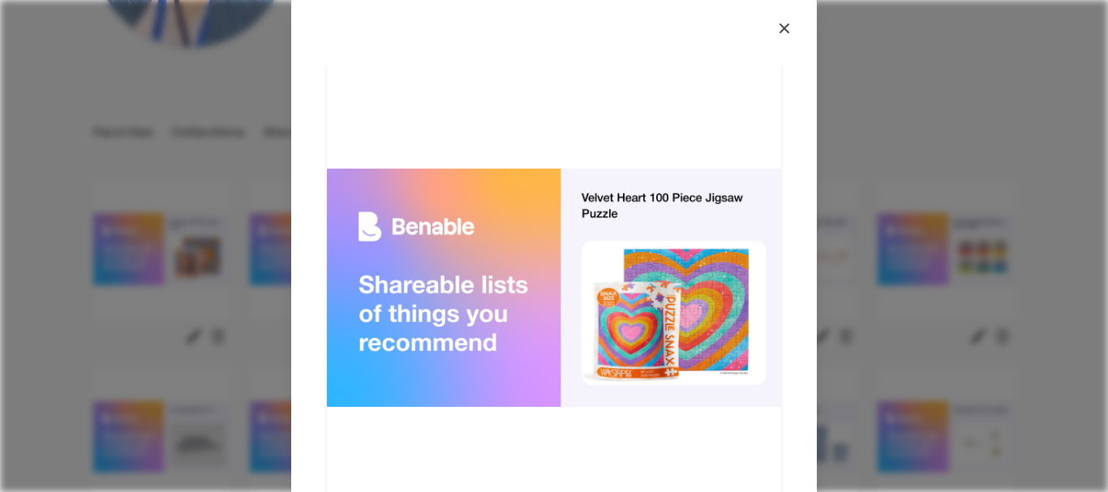
click at [778, 27] on icon "button" at bounding box center [784, 28] width 19 height 19
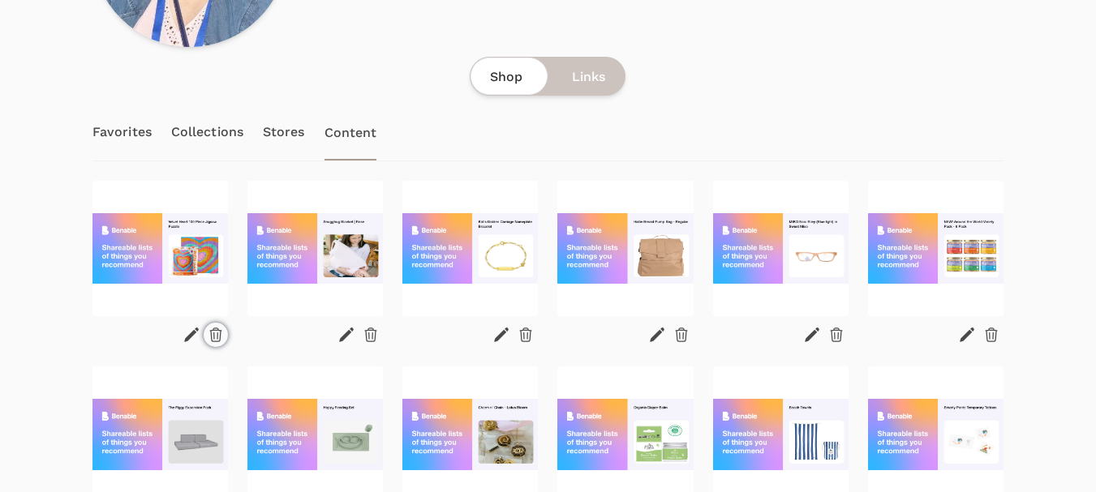
click at [209, 341] on icon at bounding box center [216, 335] width 16 height 16
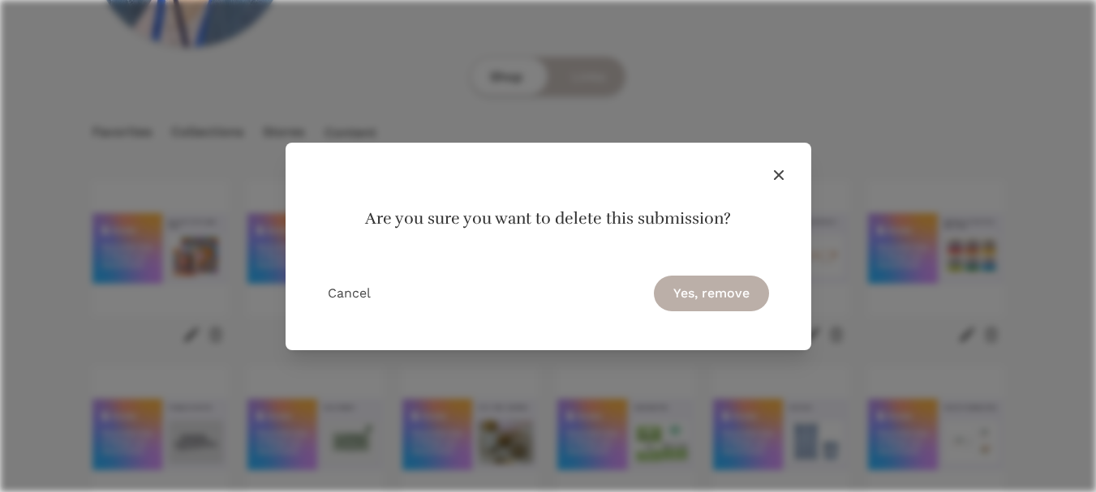
click at [690, 294] on button "Yes, remove" at bounding box center [711, 294] width 115 height 36
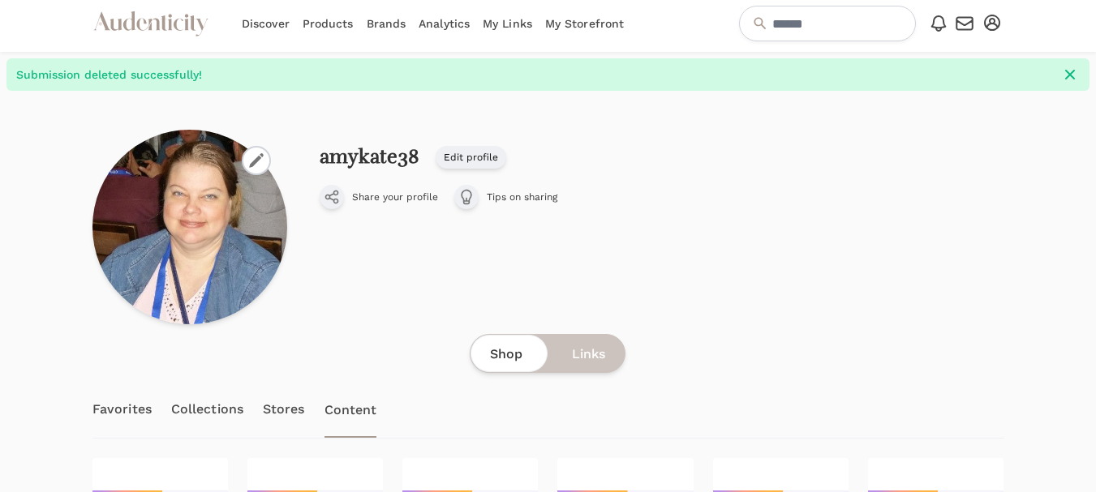
scroll to position [0, 0]
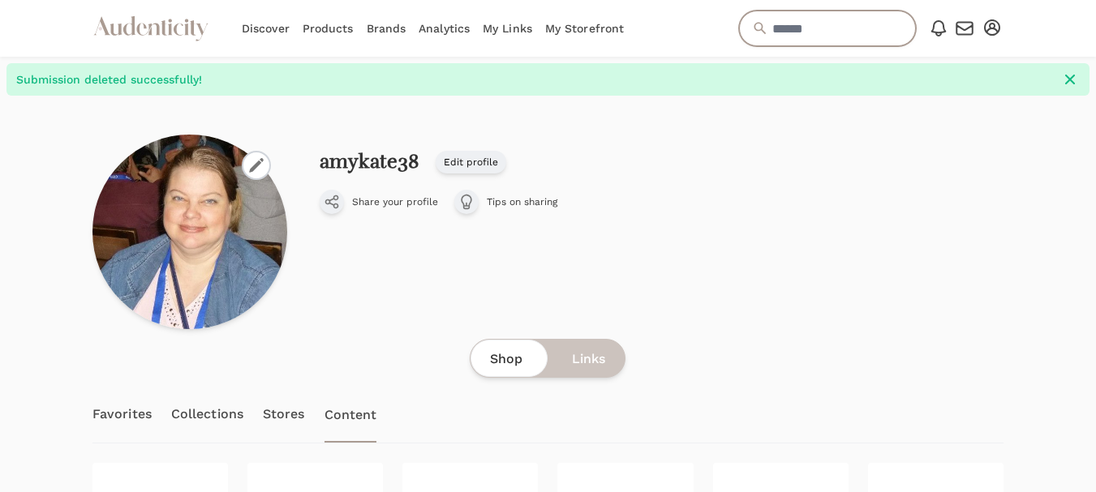
click at [811, 36] on input "text" at bounding box center [827, 29] width 177 height 36
type input "**********"
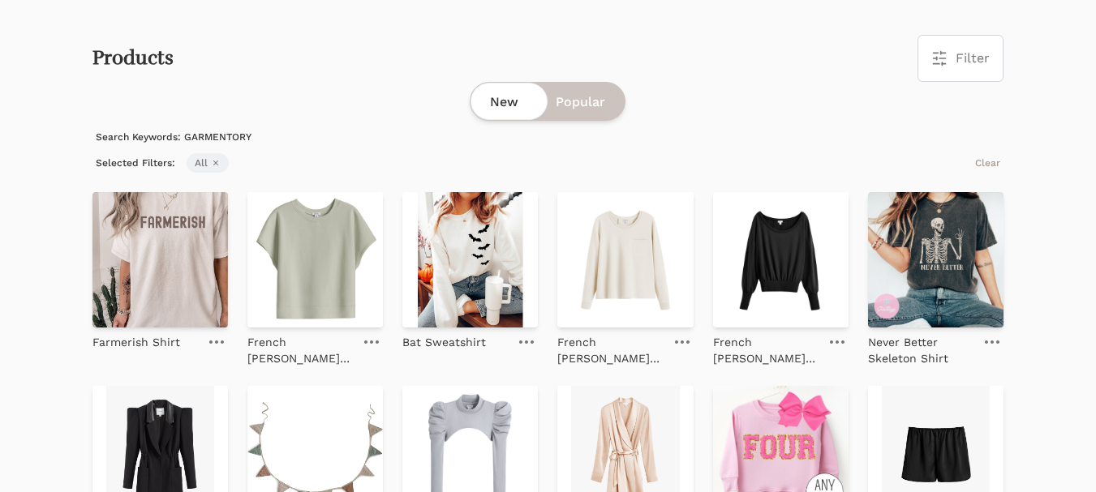
scroll to position [53, 0]
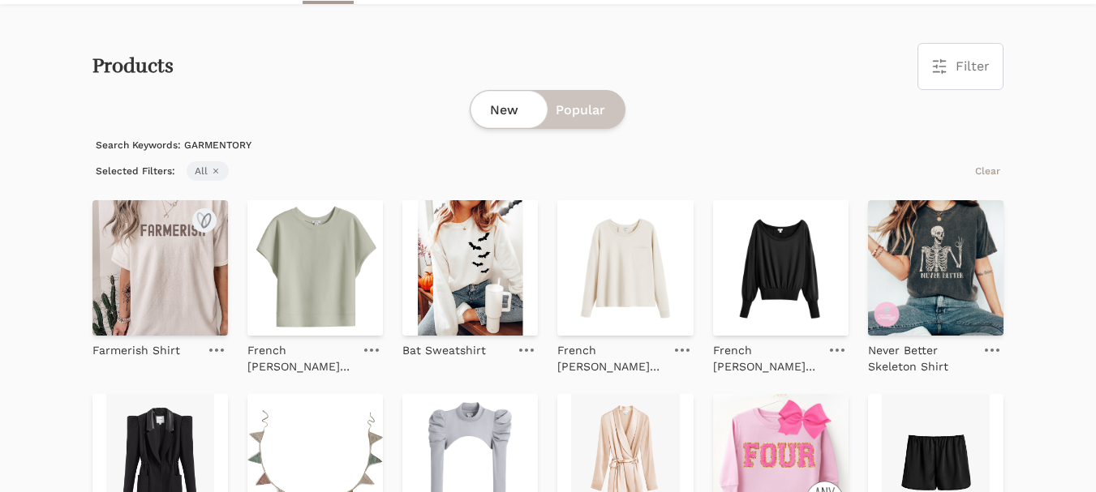
click at [154, 260] on img at bounding box center [159, 267] width 135 height 135
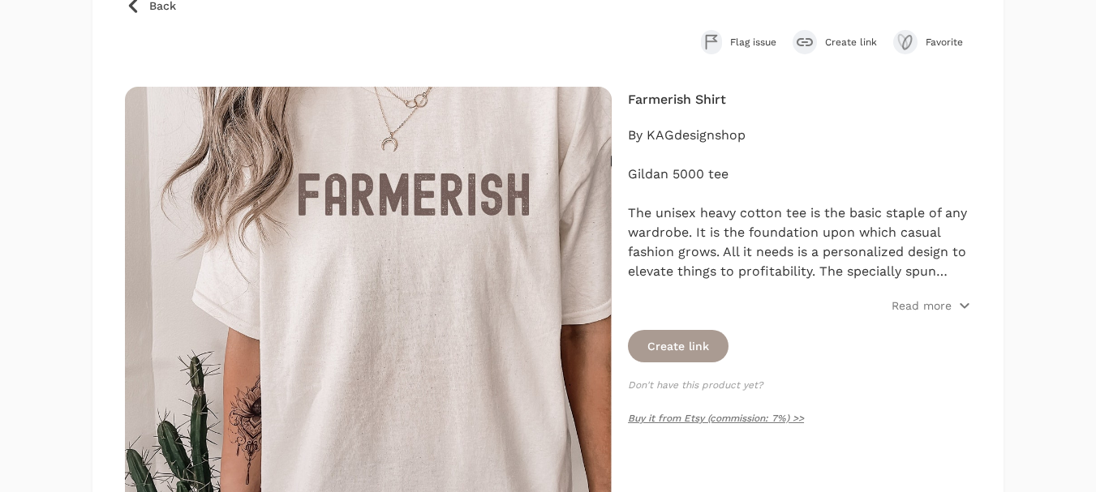
scroll to position [162, 0]
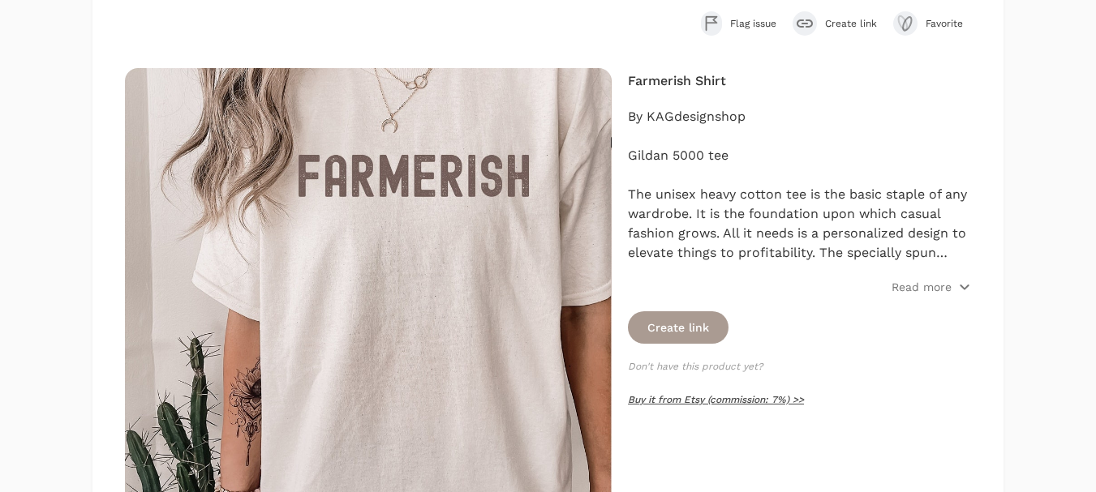
click at [705, 399] on link "Buy it from Etsy (commission: 7%) >>" at bounding box center [716, 399] width 176 height 11
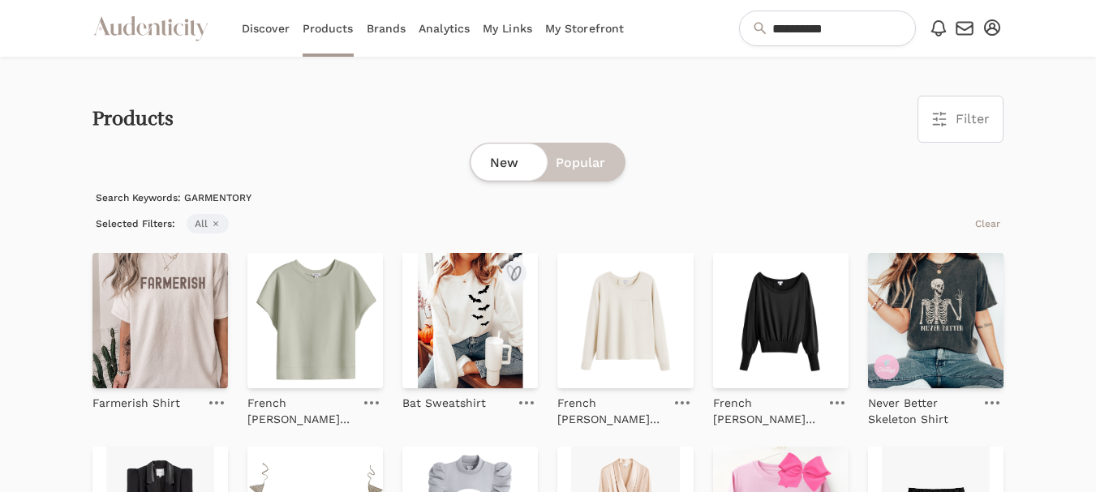
scroll to position [53, 0]
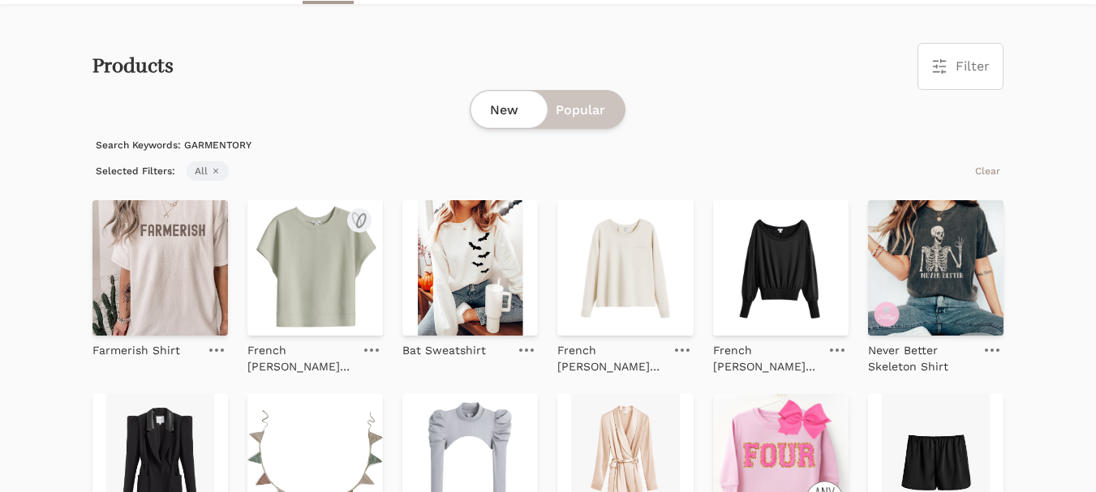
click at [327, 273] on img at bounding box center [314, 267] width 135 height 135
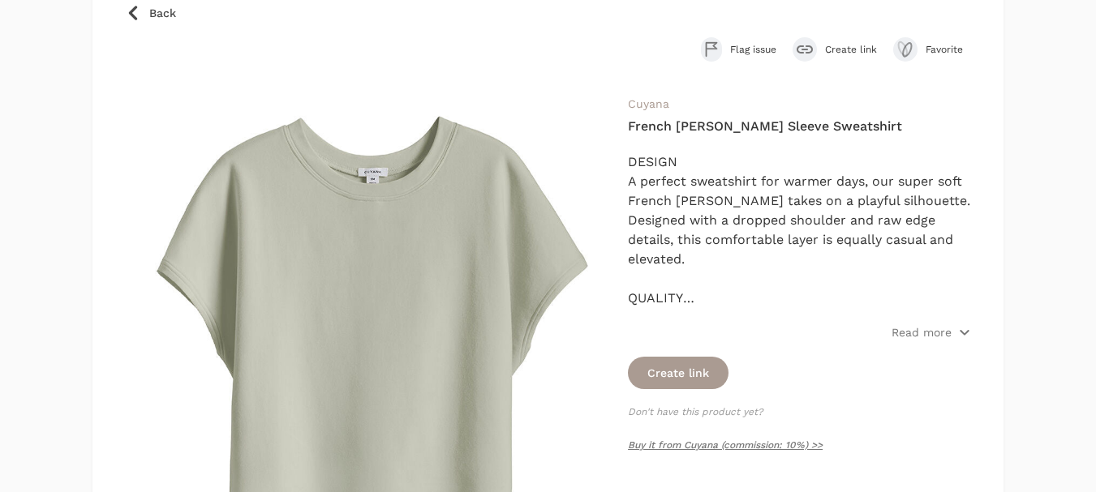
scroll to position [162, 0]
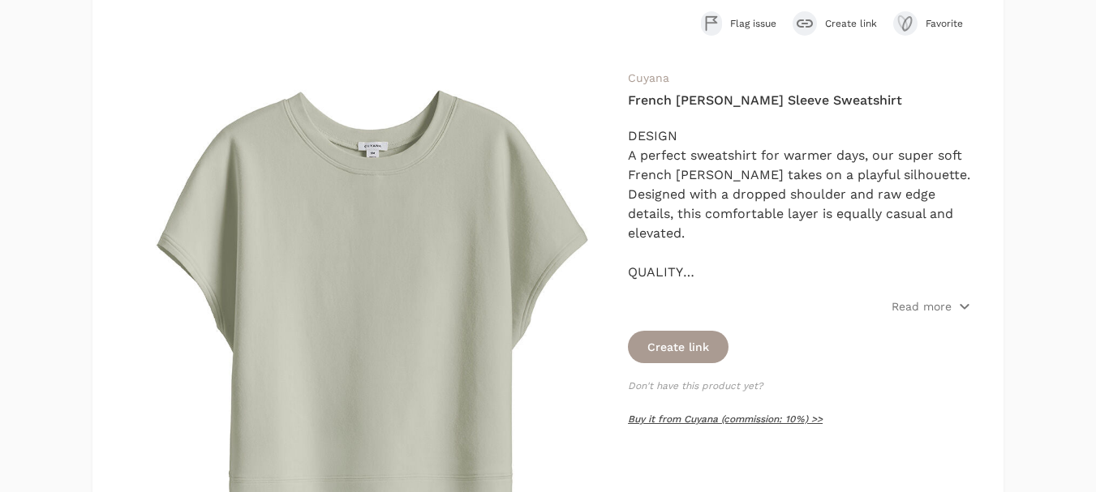
click at [716, 421] on link "Buy it from Cuyana (commission: 10%) >>" at bounding box center [725, 419] width 195 height 11
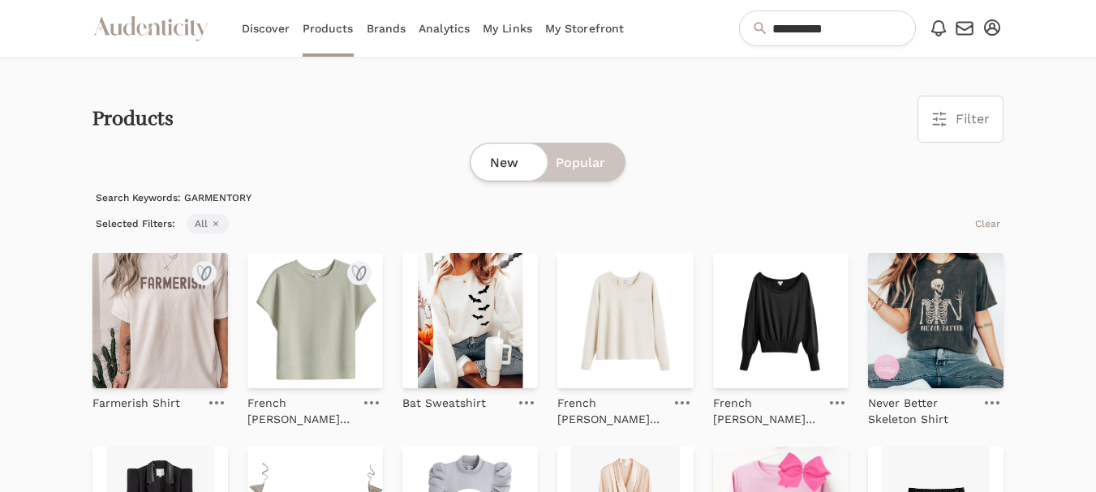
scroll to position [53, 0]
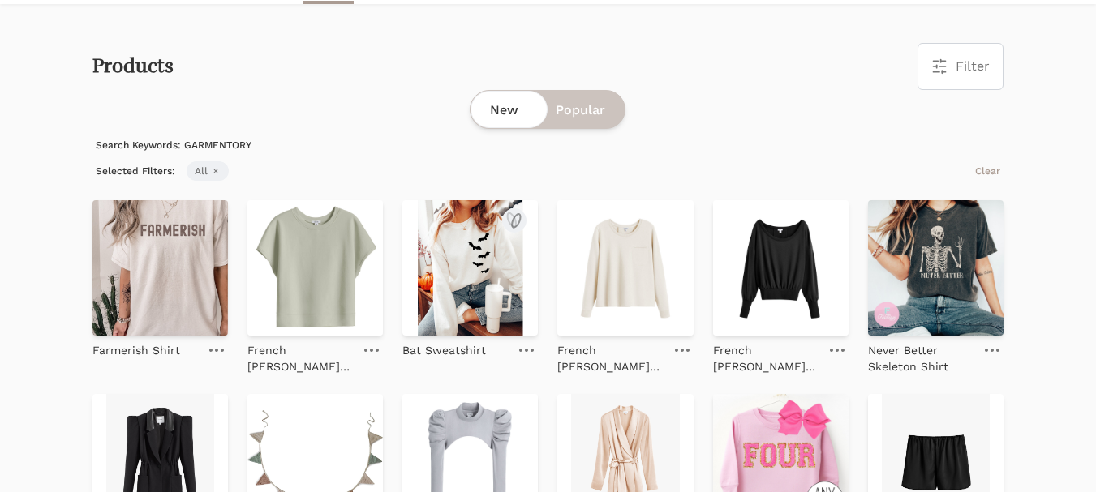
click at [479, 310] on img at bounding box center [469, 267] width 135 height 135
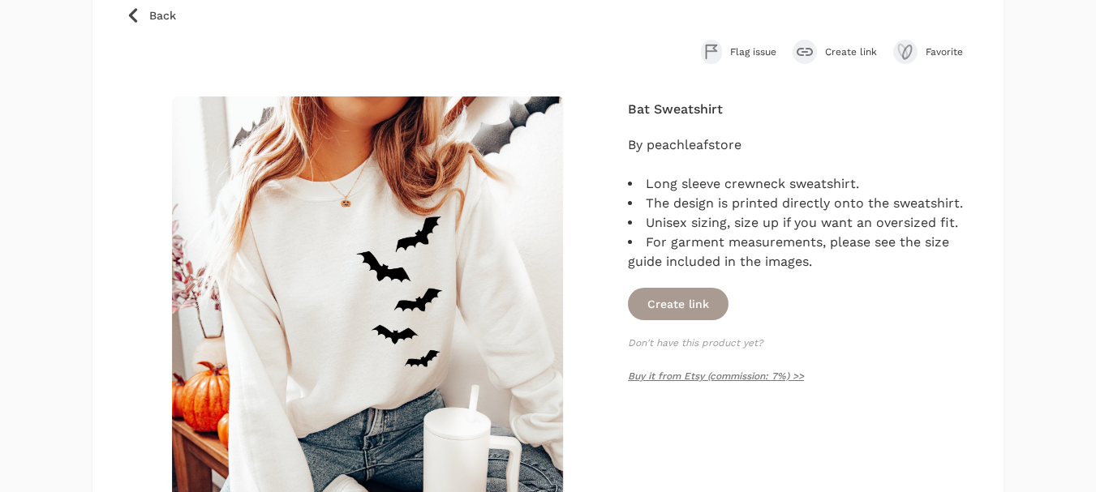
scroll to position [162, 0]
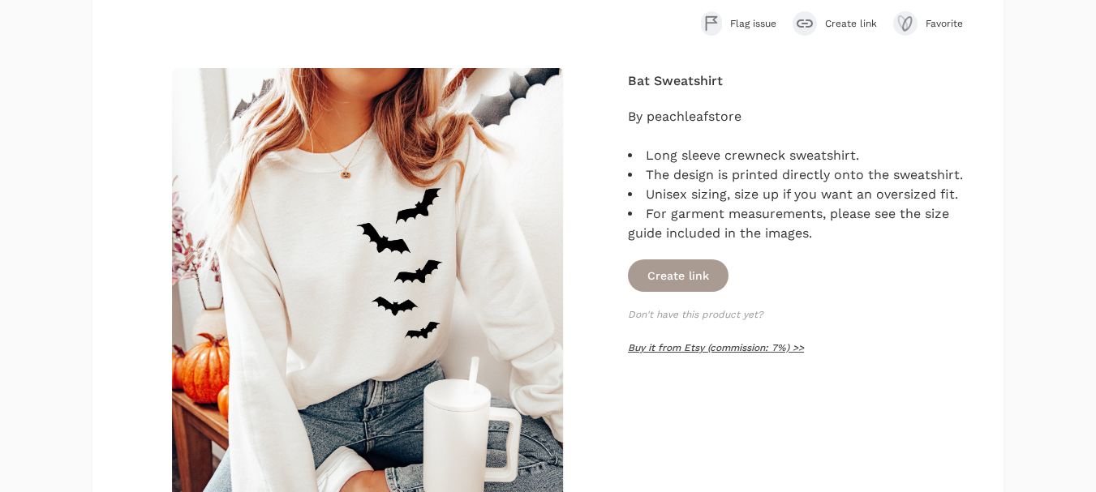
click at [705, 346] on link "Buy it from Etsy (commission: 7%) >>" at bounding box center [716, 347] width 176 height 11
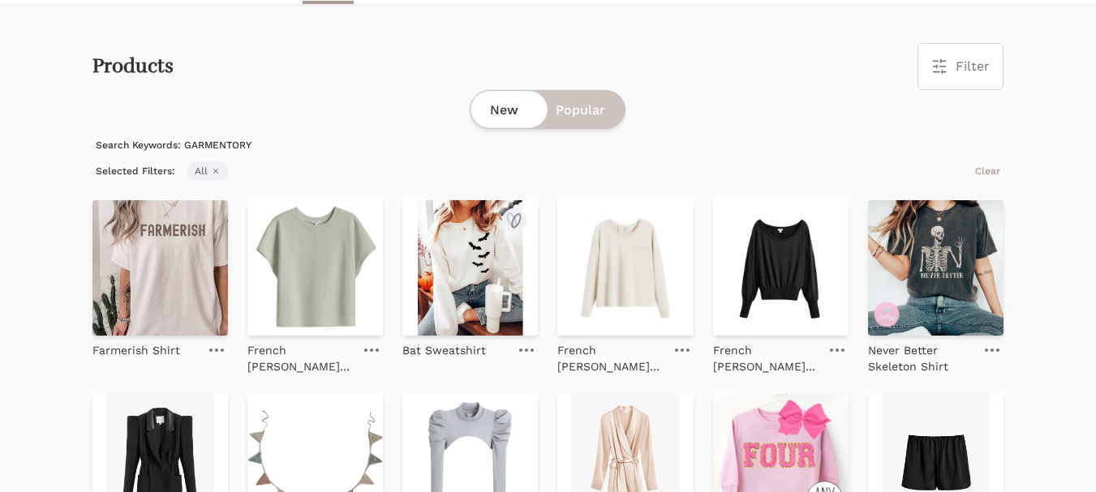
scroll to position [53, 0]
click at [619, 266] on img at bounding box center [624, 267] width 135 height 135
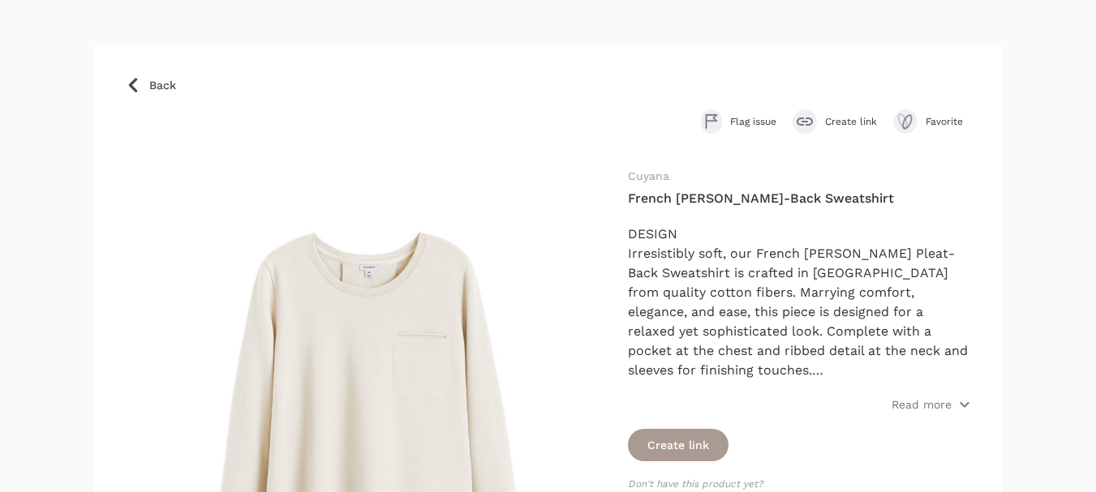
scroll to position [162, 0]
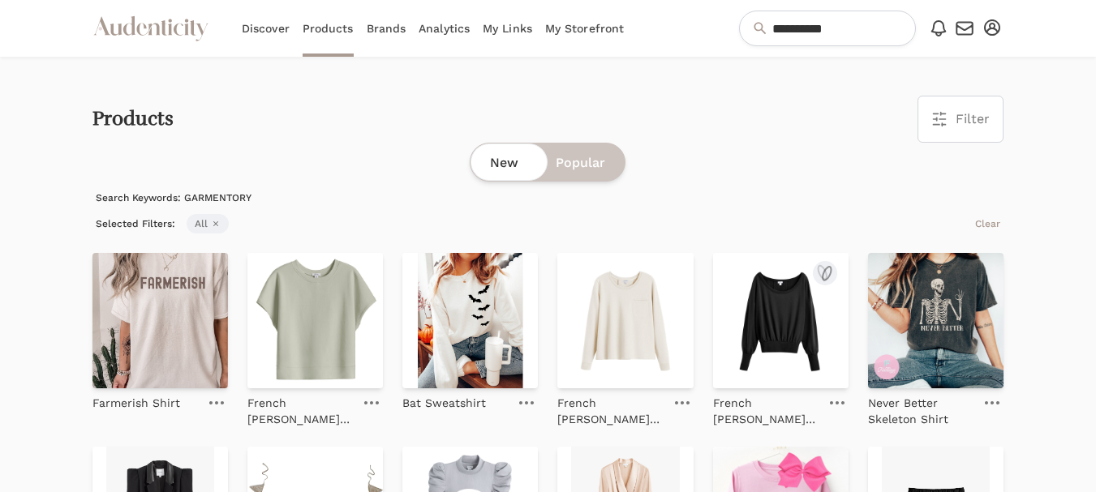
scroll to position [53, 0]
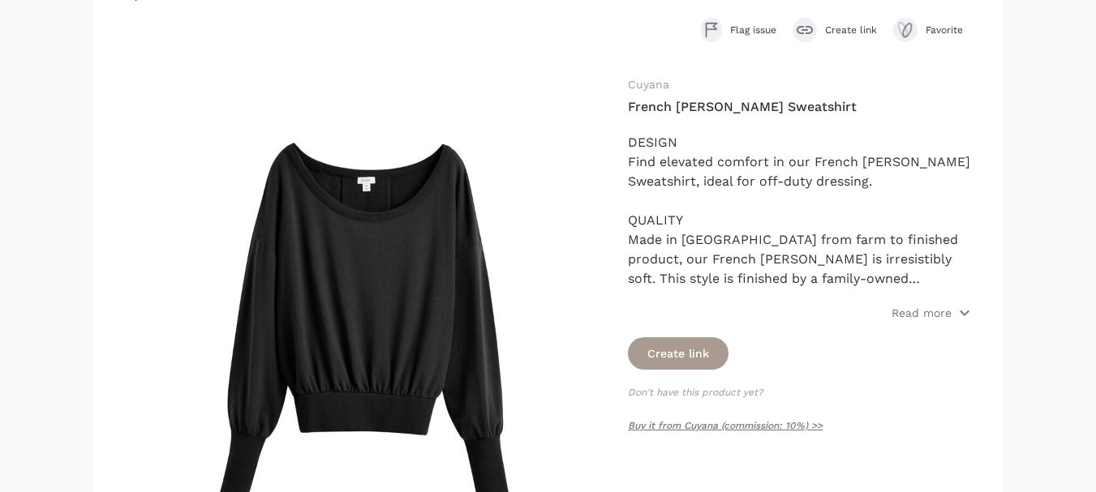
scroll to position [162, 0]
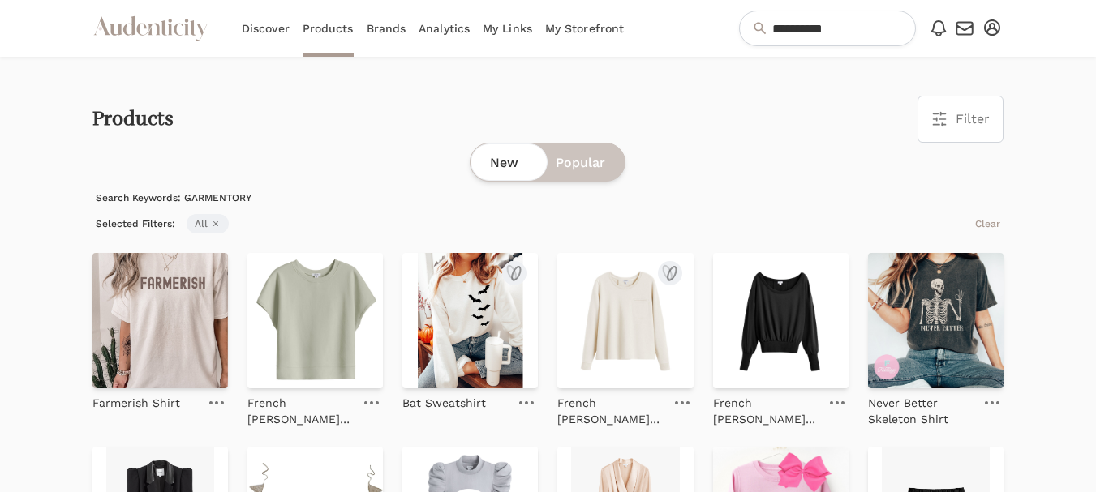
scroll to position [53, 0]
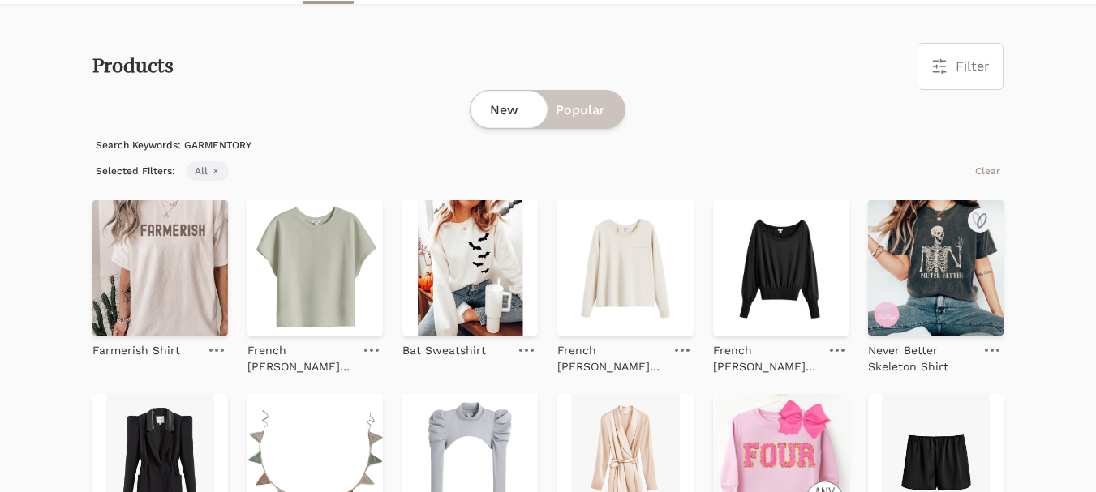
click at [948, 273] on img at bounding box center [935, 267] width 135 height 135
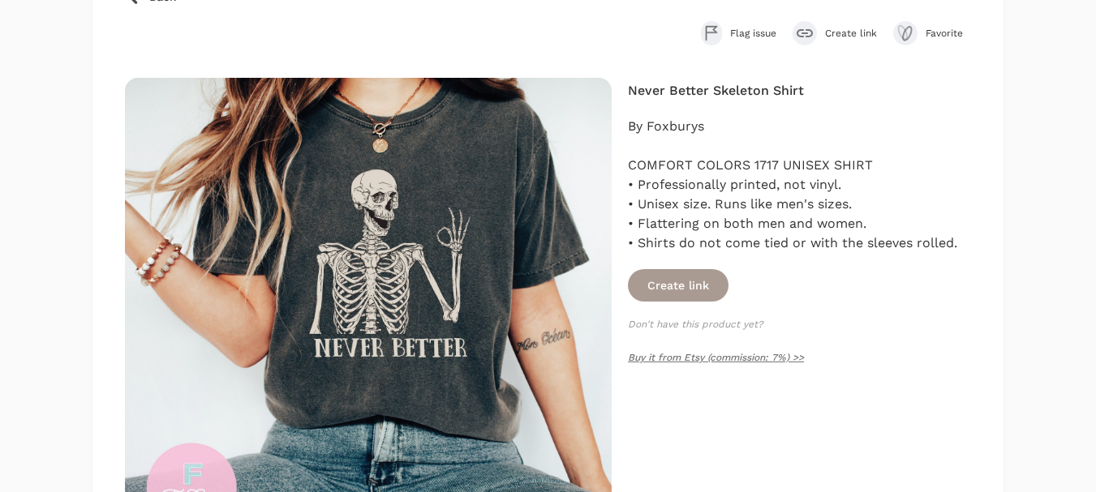
scroll to position [162, 0]
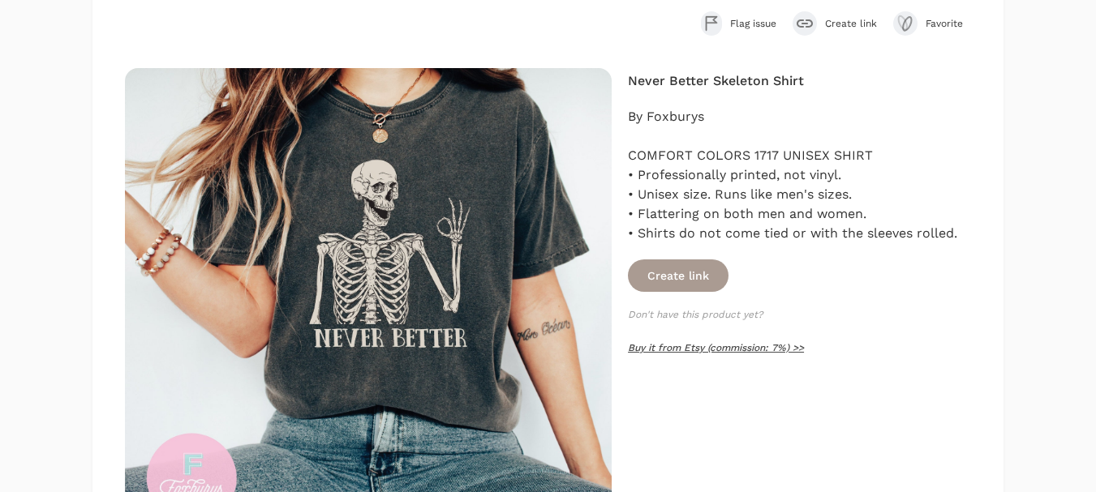
click at [701, 346] on link "Buy it from Etsy (commission: 7%) >>" at bounding box center [716, 347] width 176 height 11
